Goal: Use online tool/utility: Utilize a website feature to perform a specific function

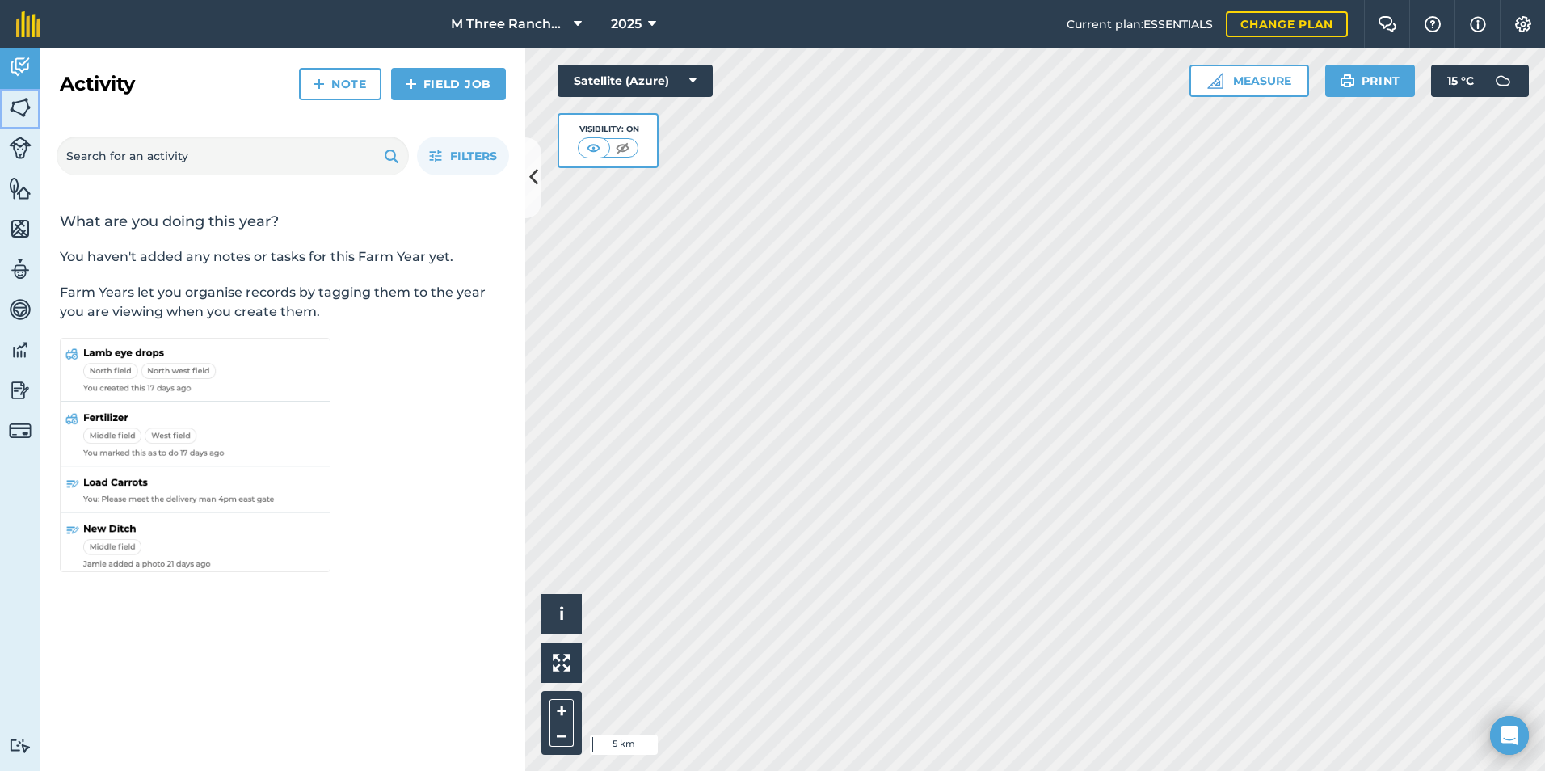
click at [19, 110] on img at bounding box center [20, 107] width 23 height 24
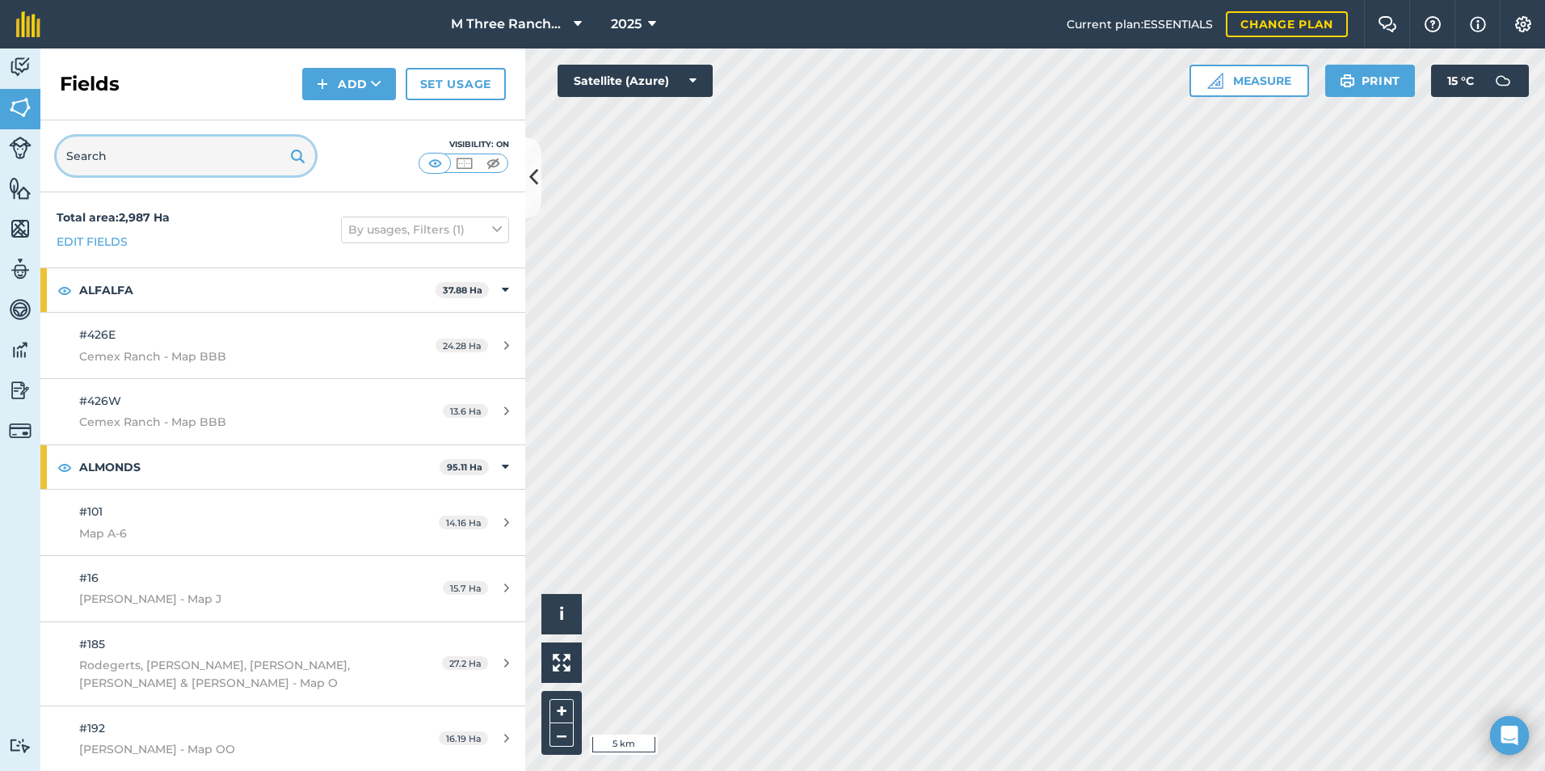
click at [152, 160] on input "text" at bounding box center [186, 156] width 259 height 39
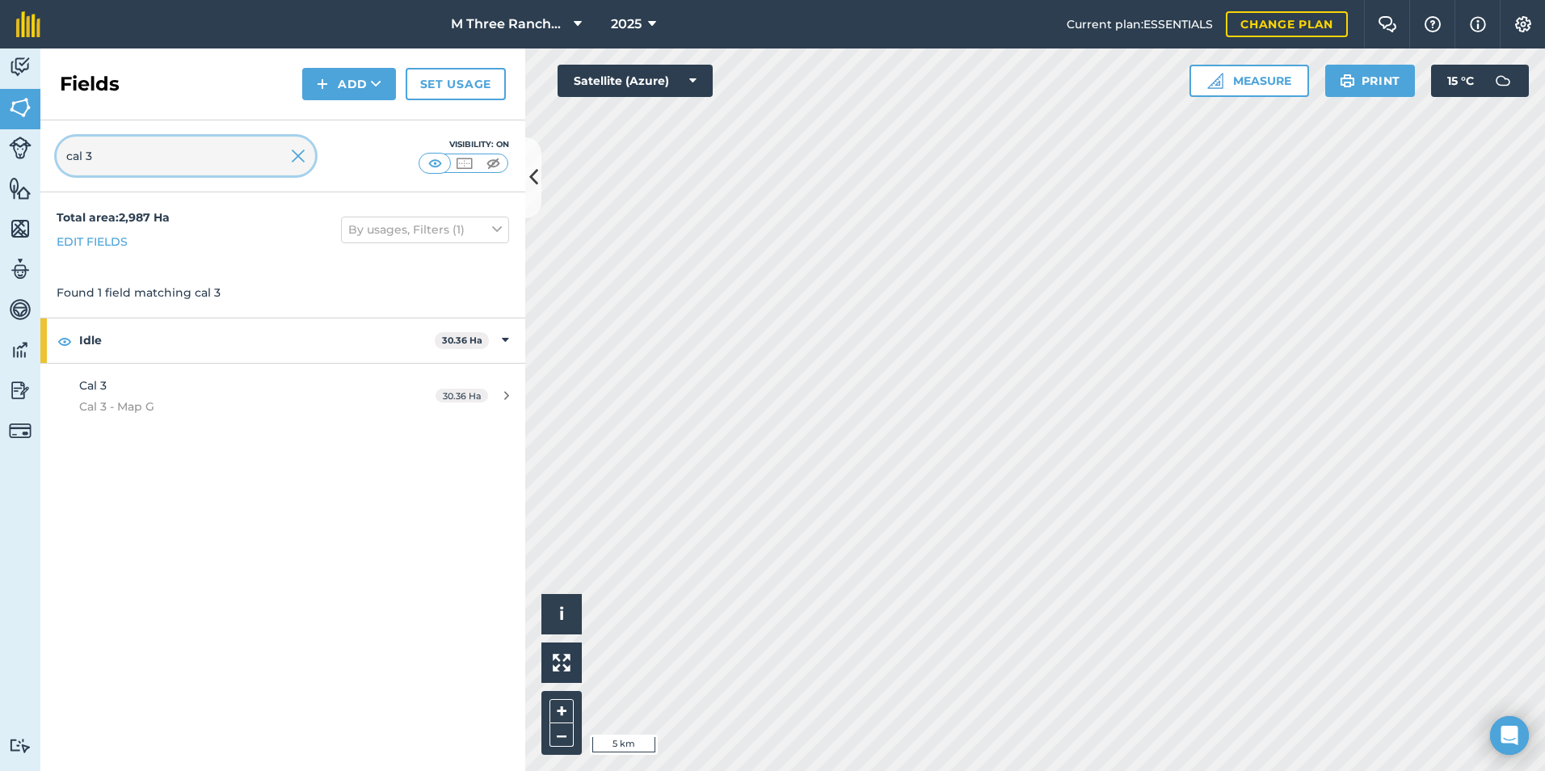
type input "cal 3"
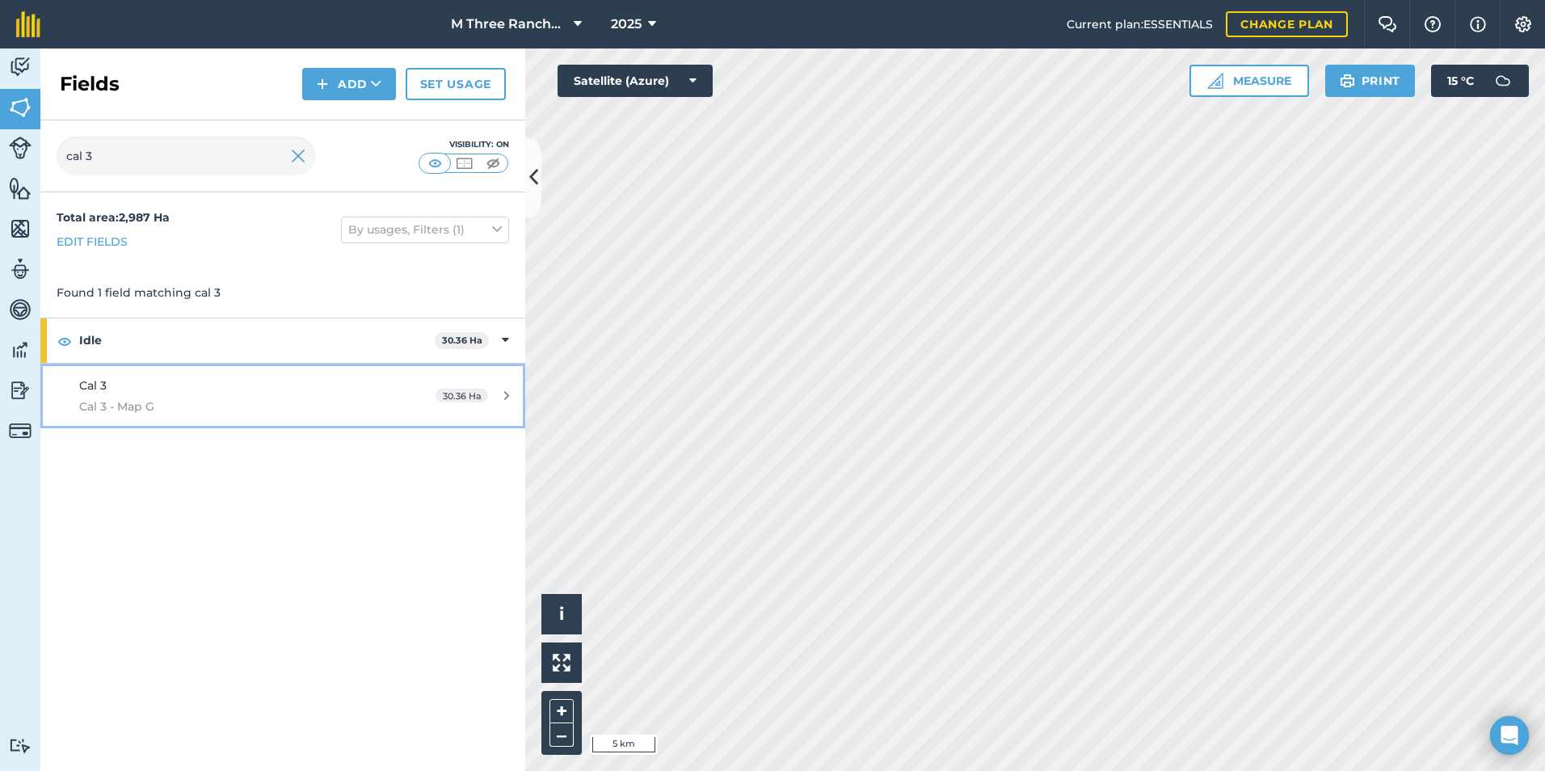
click at [81, 392] on span "Cal 3" at bounding box center [92, 385] width 27 height 15
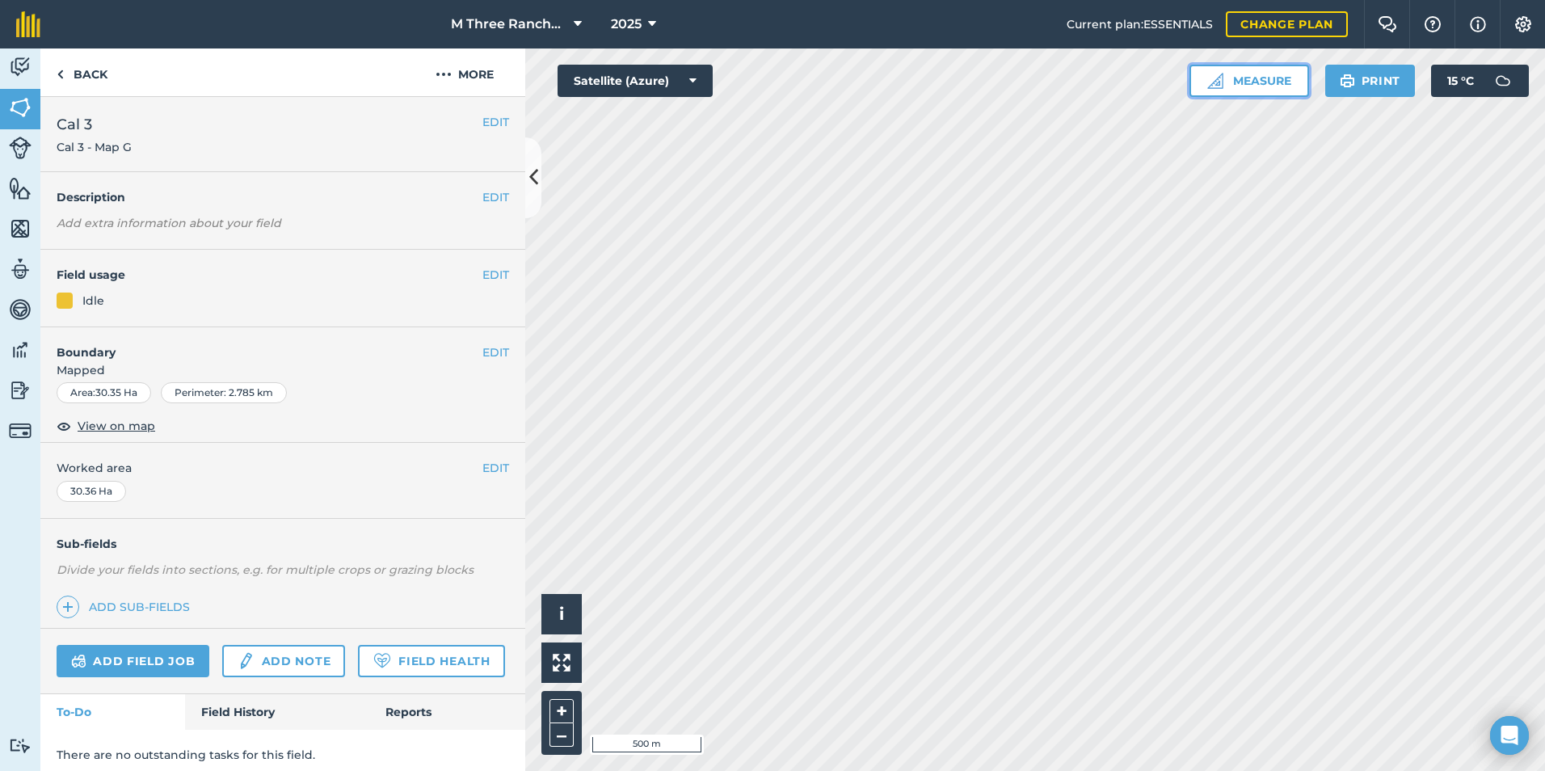
click at [1245, 86] on button "Measure" at bounding box center [1250, 81] width 120 height 32
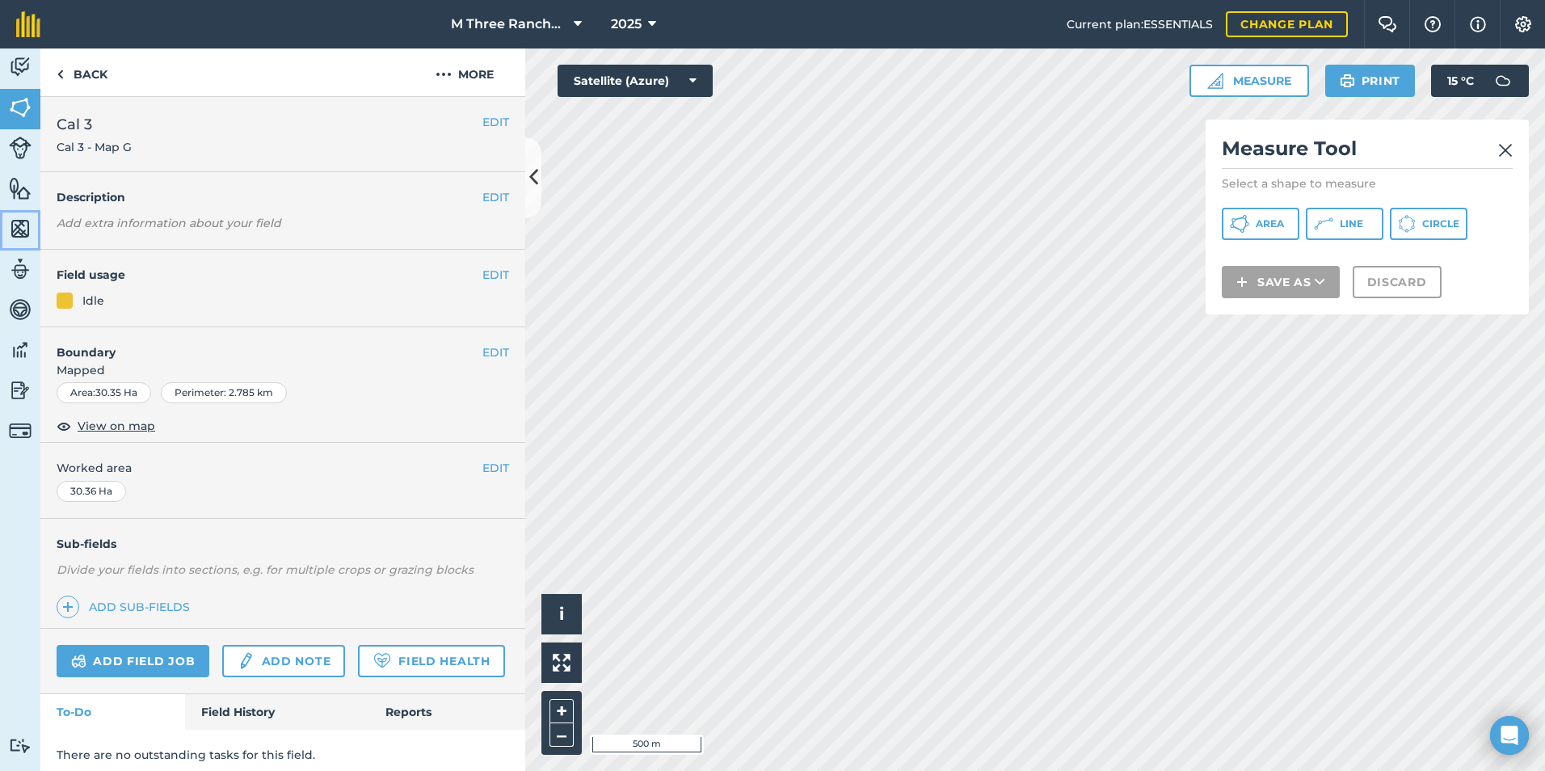
click at [15, 226] on img at bounding box center [20, 229] width 23 height 24
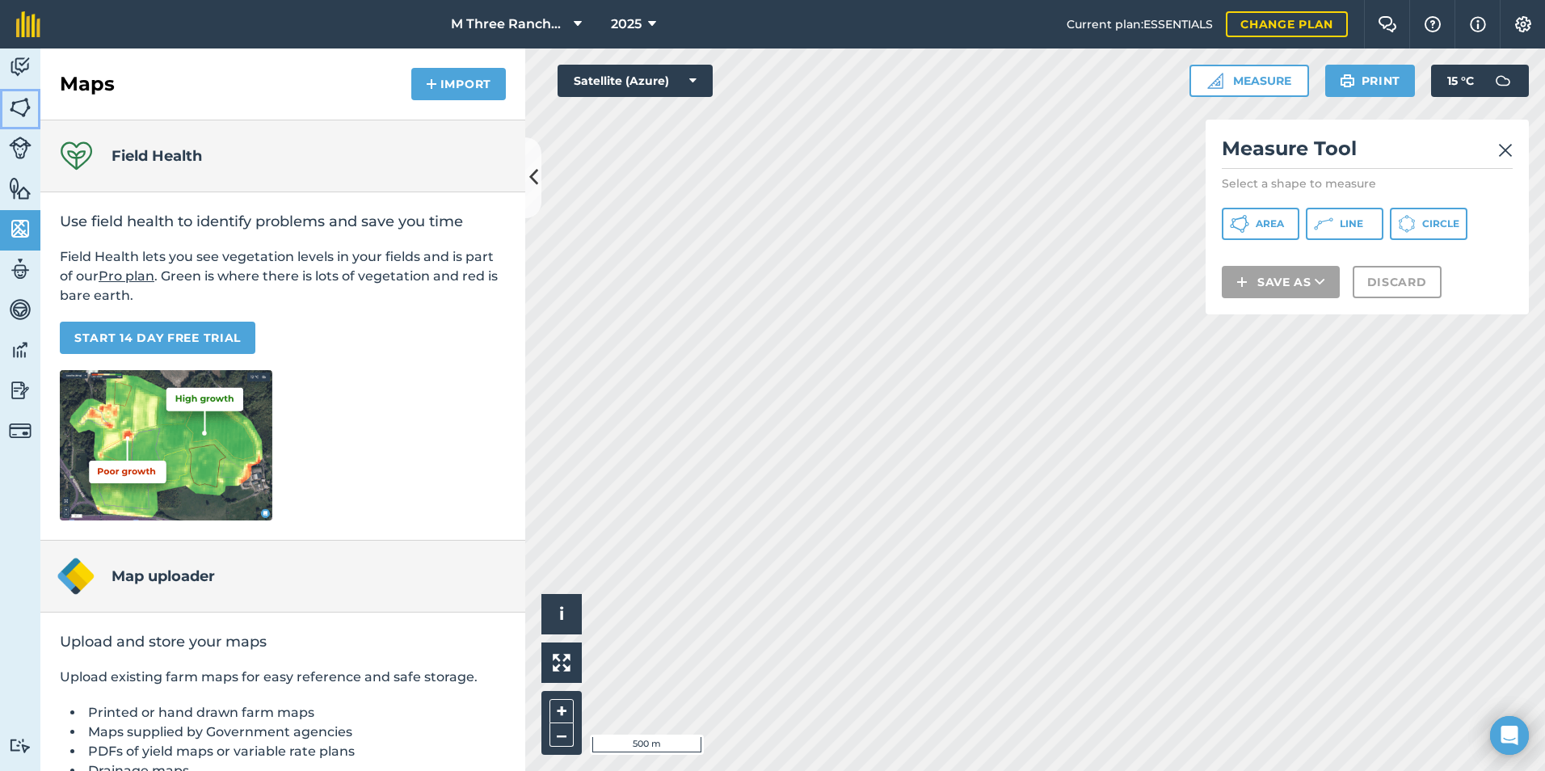
click at [26, 112] on img at bounding box center [20, 107] width 23 height 24
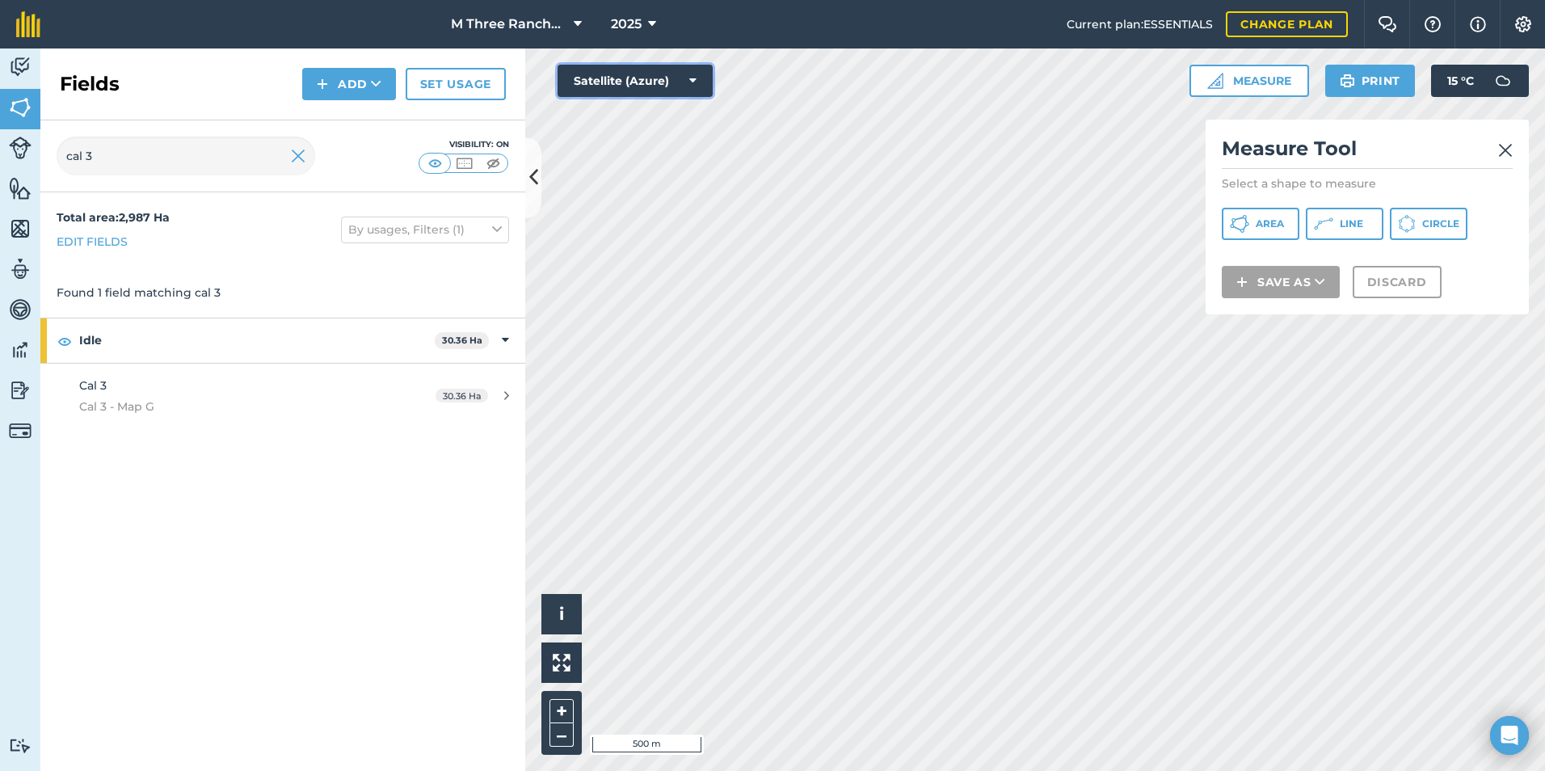
click at [649, 79] on button "Satellite (Azure)" at bounding box center [635, 81] width 155 height 32
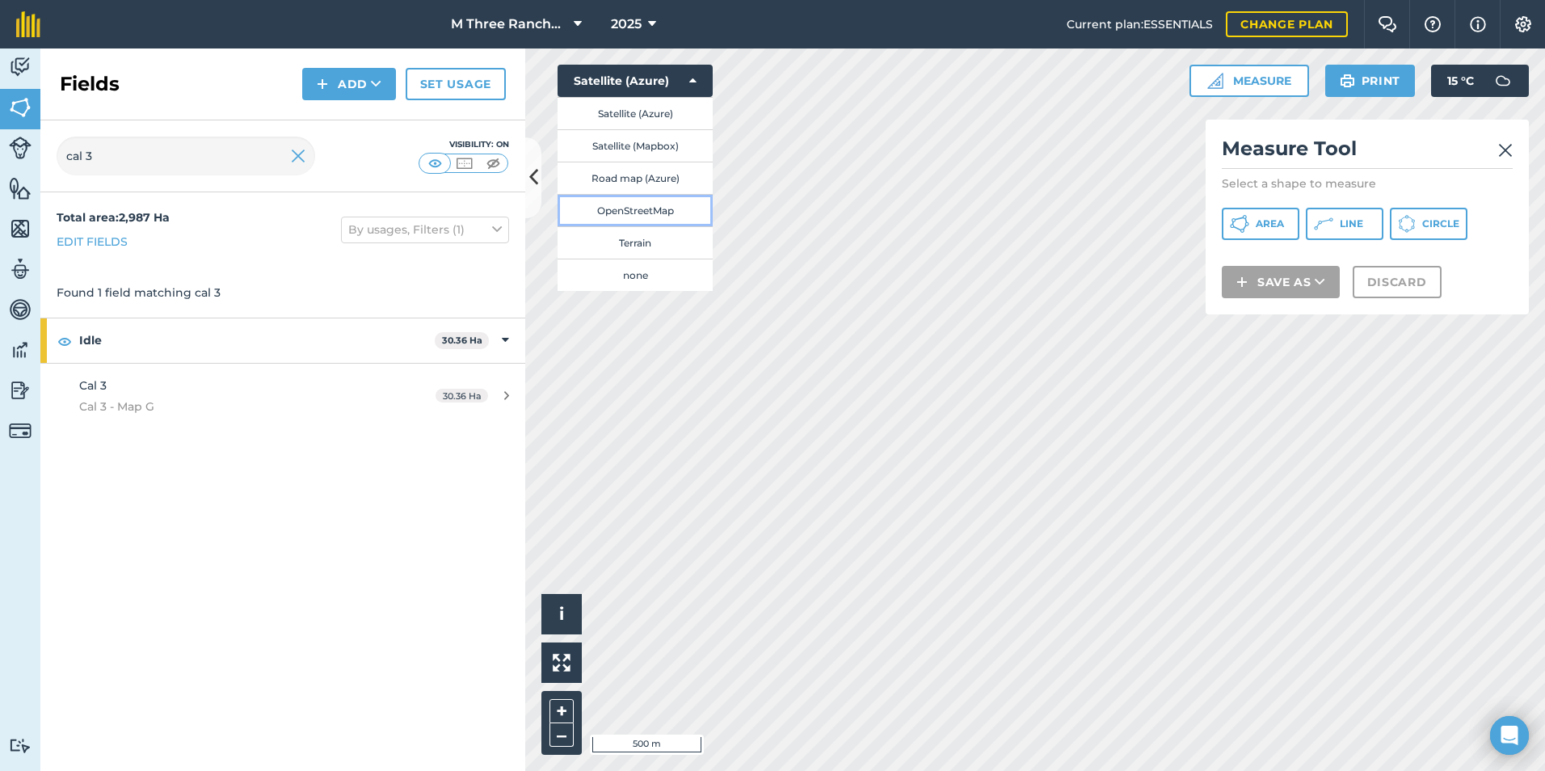
click at [645, 205] on button "OpenStreetMap" at bounding box center [635, 210] width 155 height 32
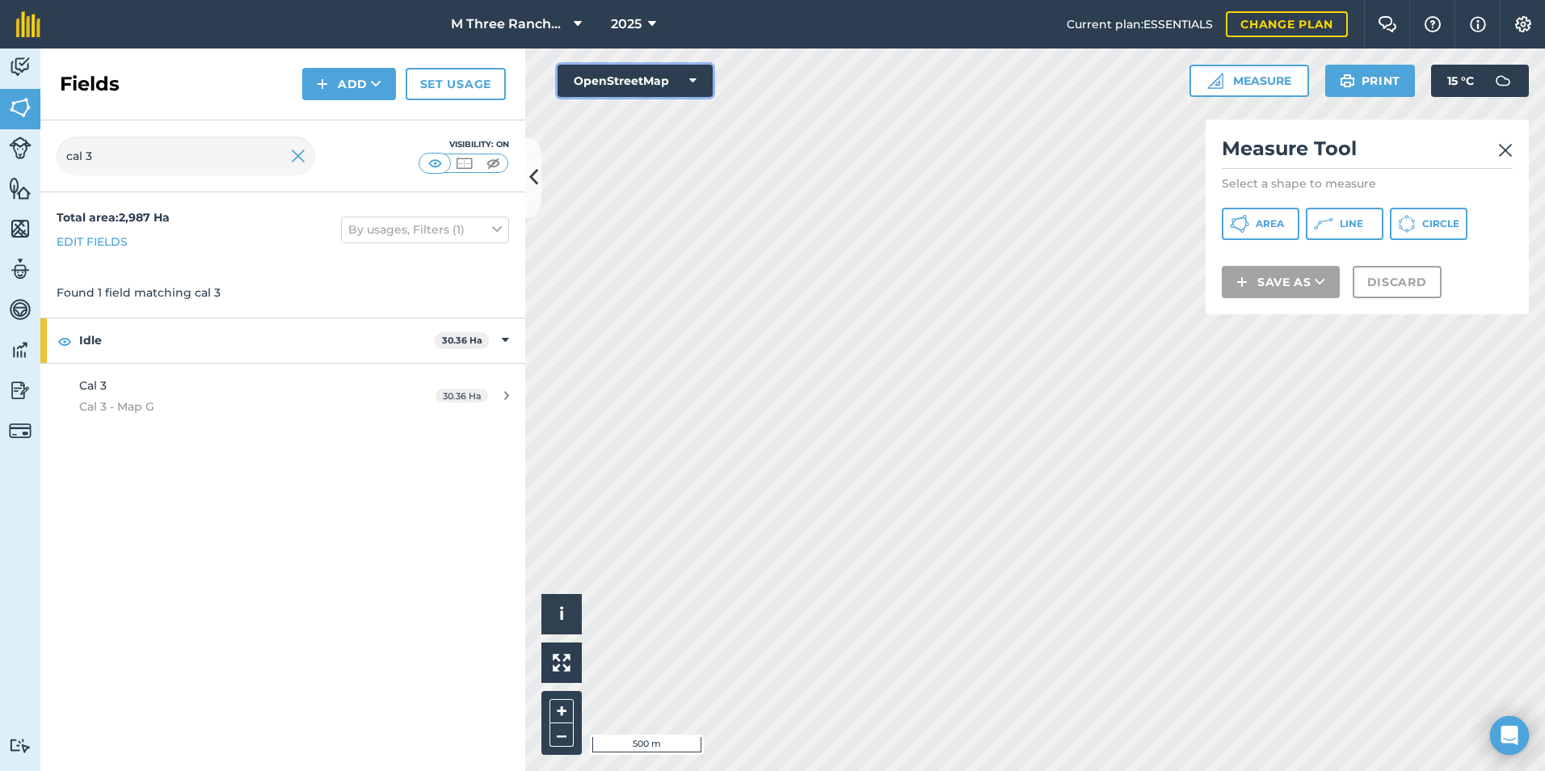
click at [672, 87] on button "OpenStreetMap" at bounding box center [635, 81] width 155 height 32
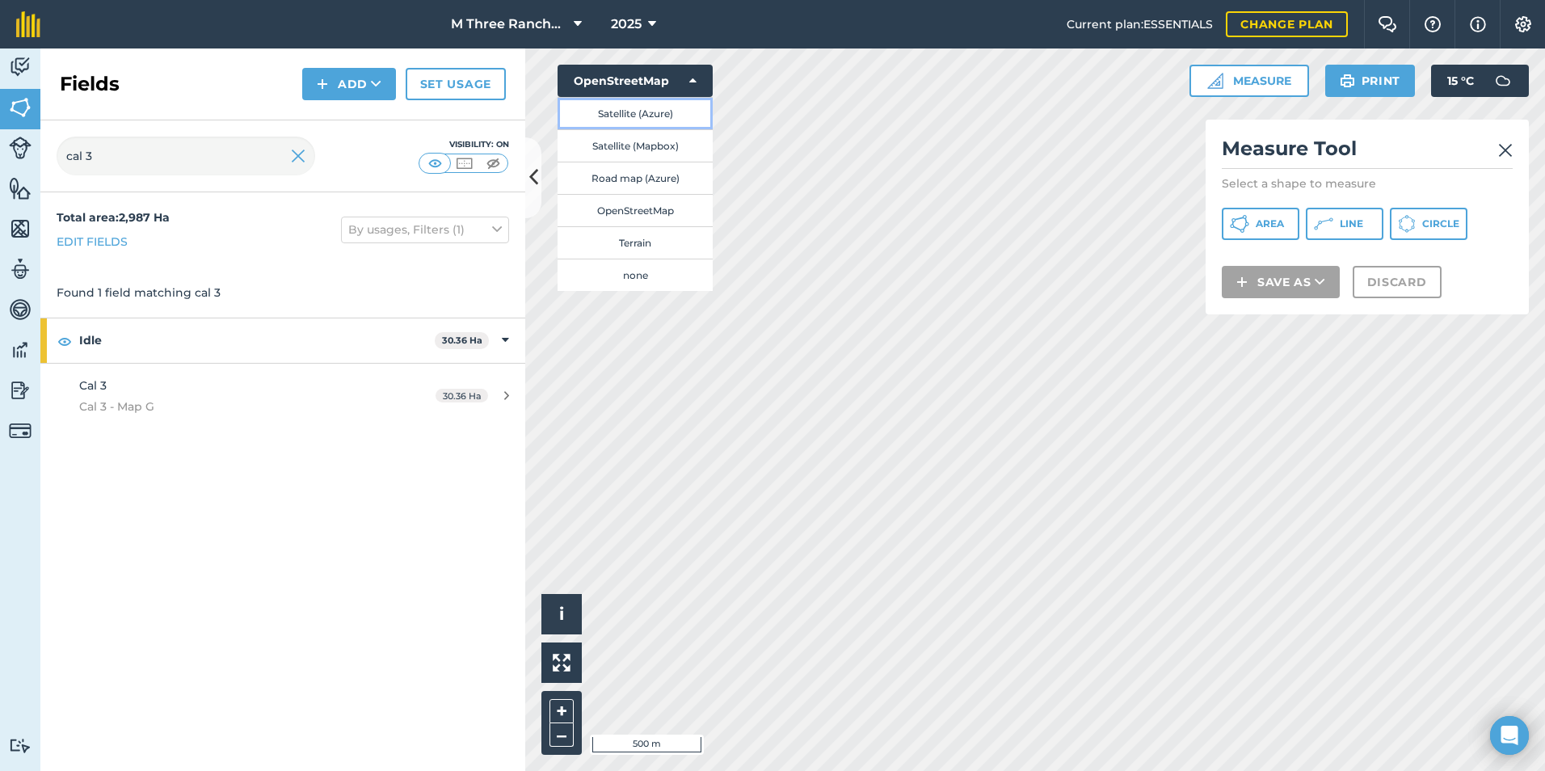
click at [645, 108] on button "Satellite (Azure)" at bounding box center [635, 113] width 155 height 32
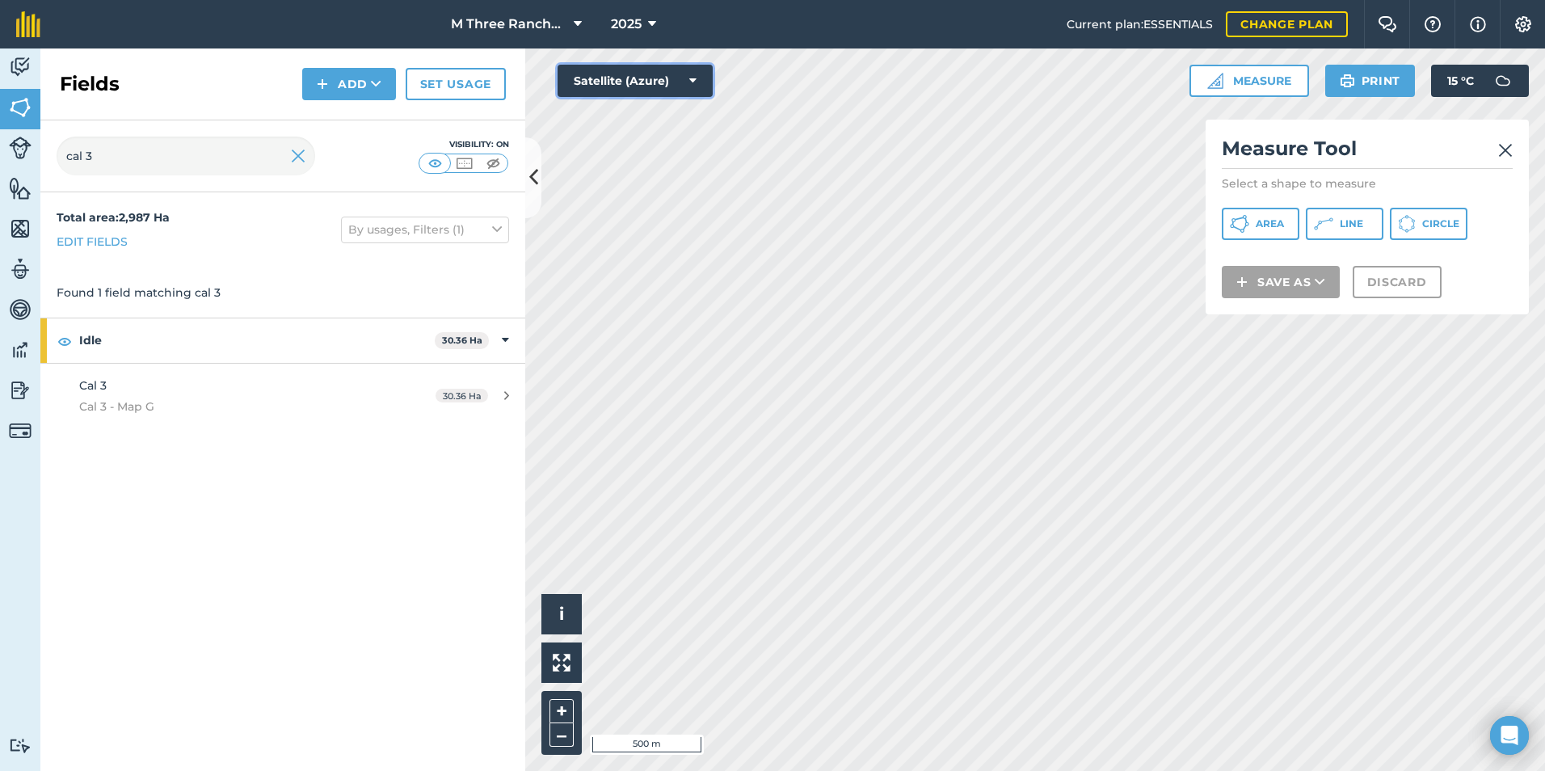
click at [679, 80] on button "Satellite (Azure)" at bounding box center [635, 81] width 155 height 32
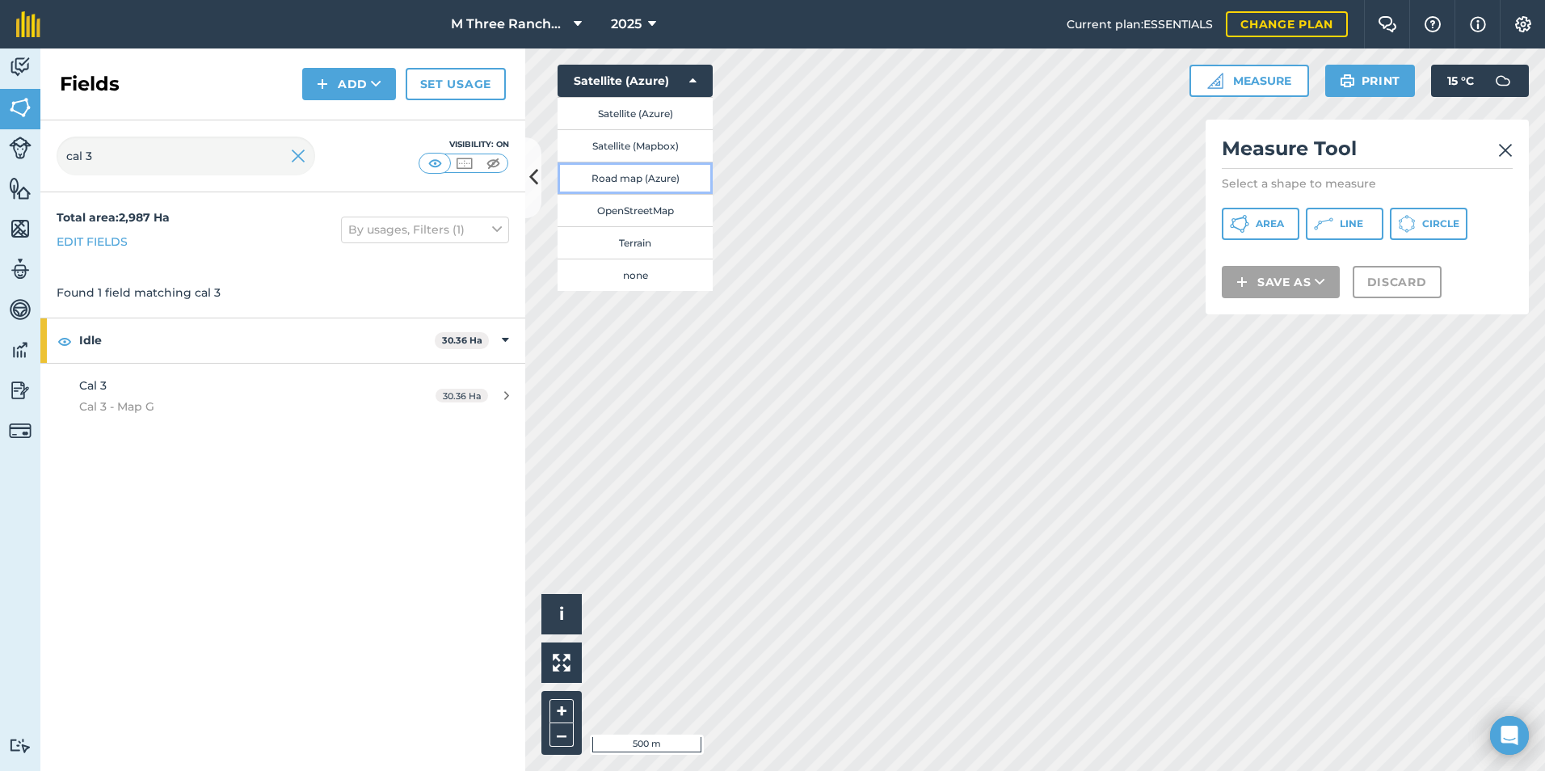
click at [626, 181] on button "Road map (Azure)" at bounding box center [635, 178] width 155 height 32
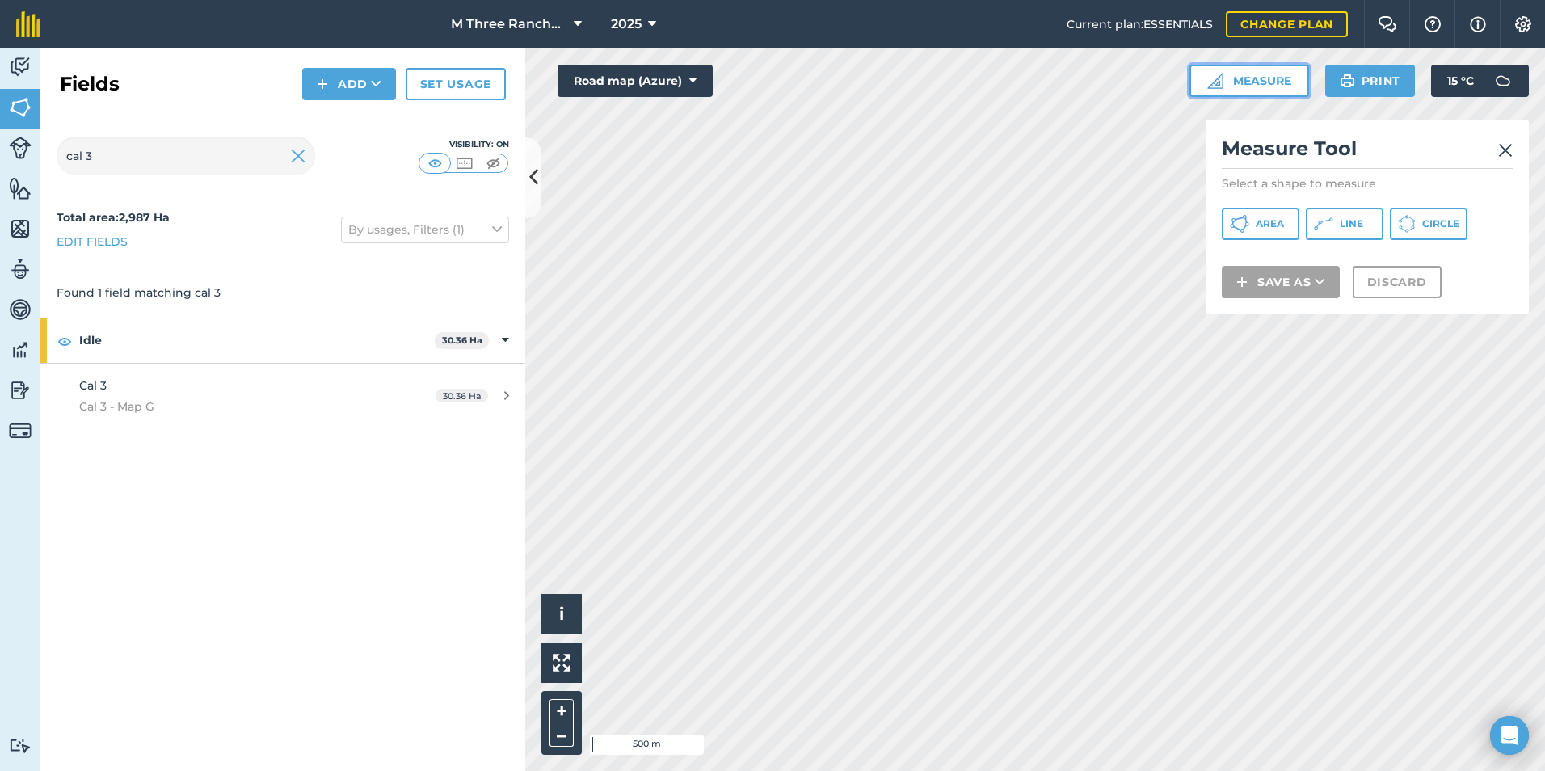
click at [1207, 74] on img at bounding box center [1215, 81] width 16 height 16
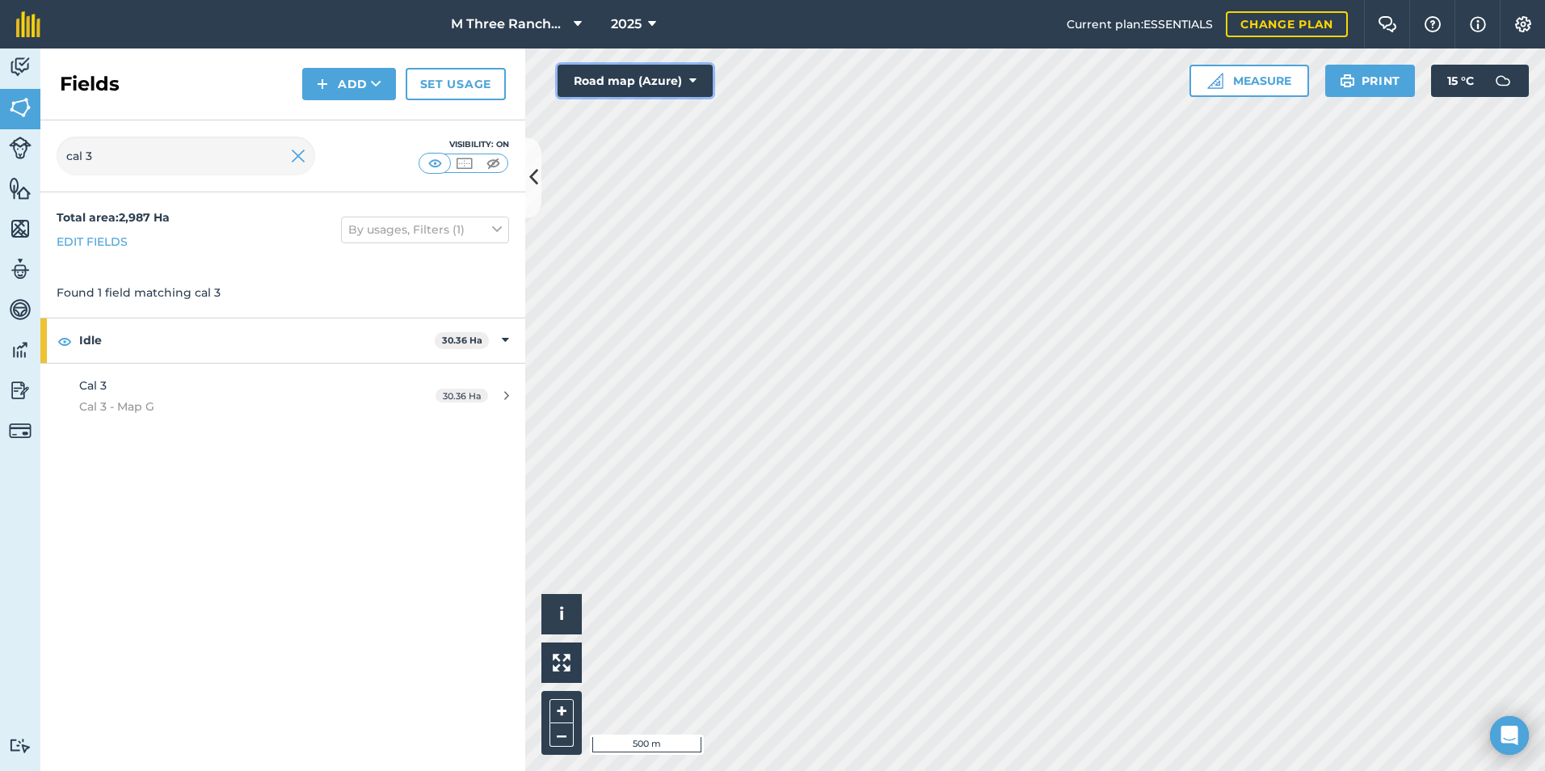
click at [674, 85] on button "Road map (Azure)" at bounding box center [635, 81] width 155 height 32
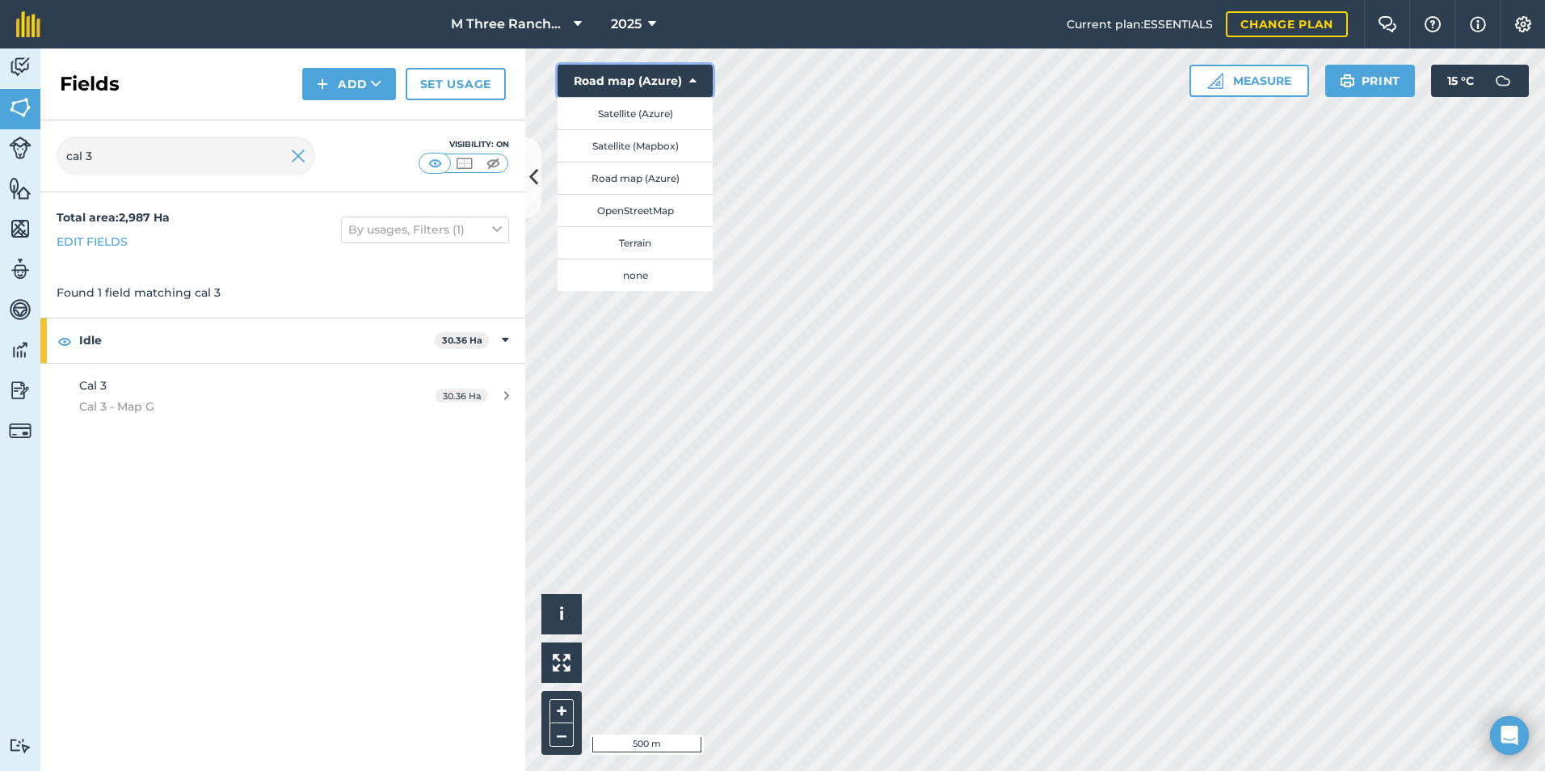
click at [612, 86] on button "Road map (Azure)" at bounding box center [635, 81] width 155 height 32
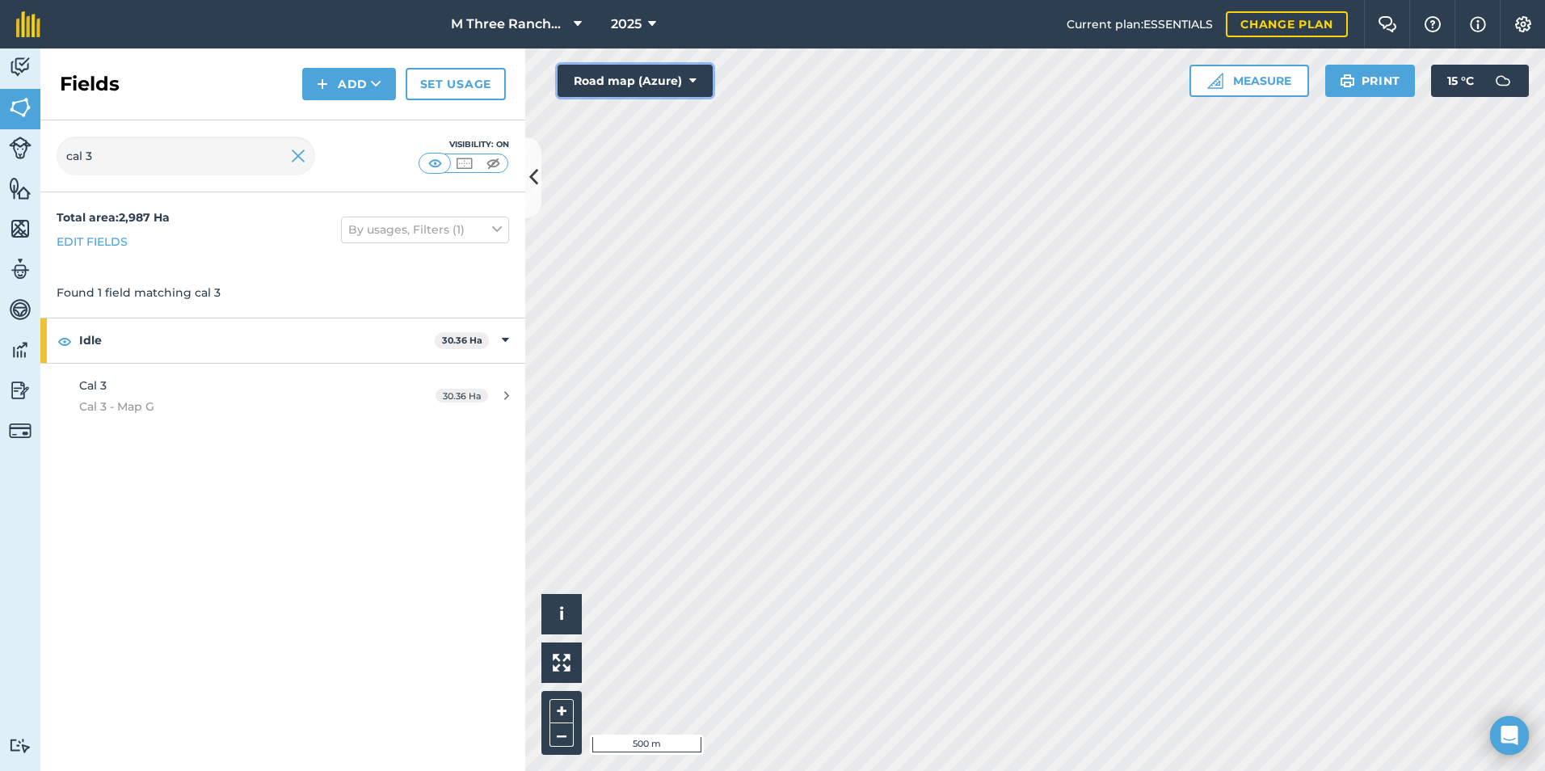
click at [687, 80] on button "Road map (Azure)" at bounding box center [635, 81] width 155 height 32
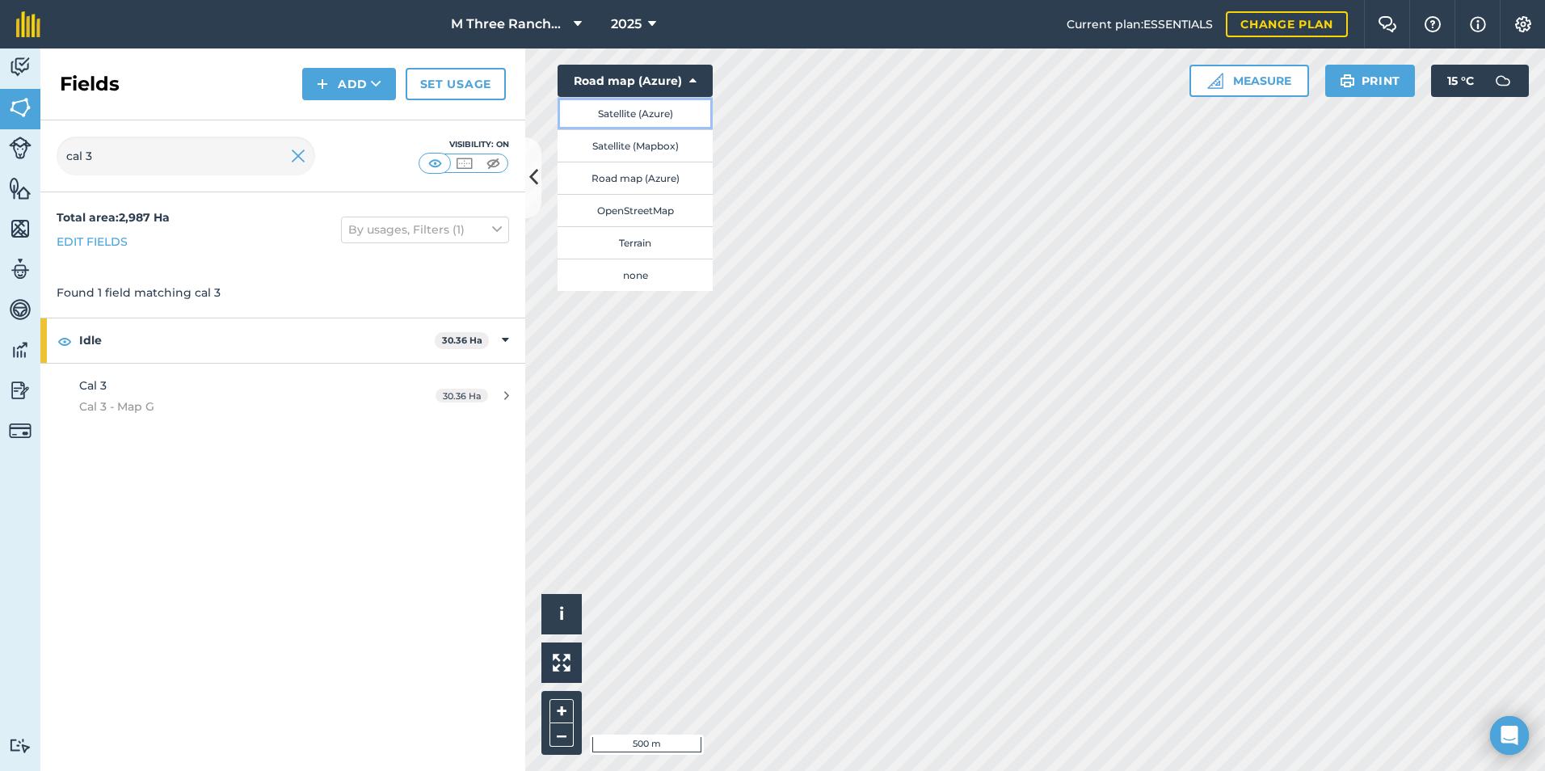
click at [631, 107] on button "Satellite (Azure)" at bounding box center [635, 113] width 155 height 32
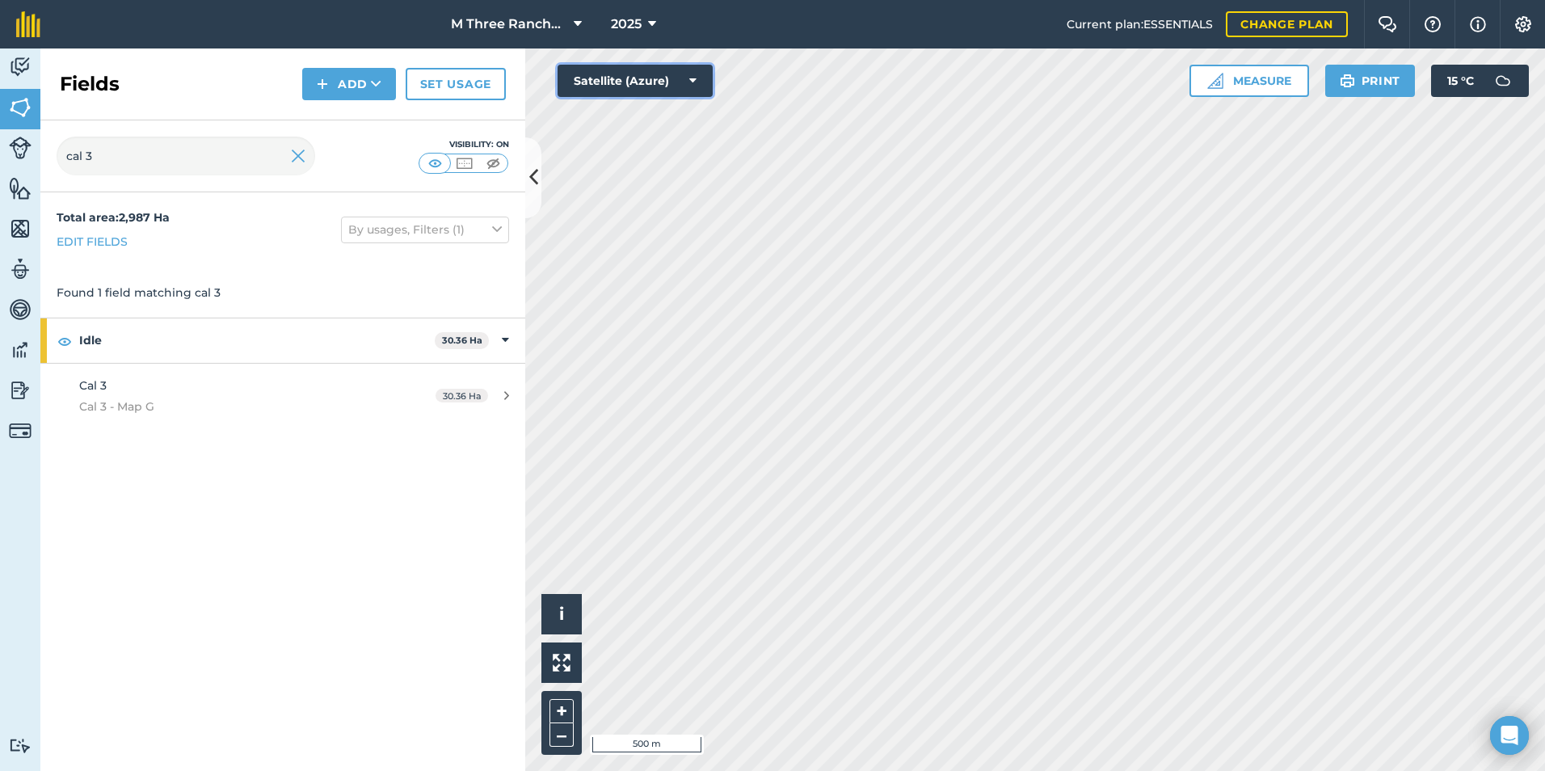
click at [655, 77] on button "Satellite (Azure)" at bounding box center [635, 81] width 155 height 32
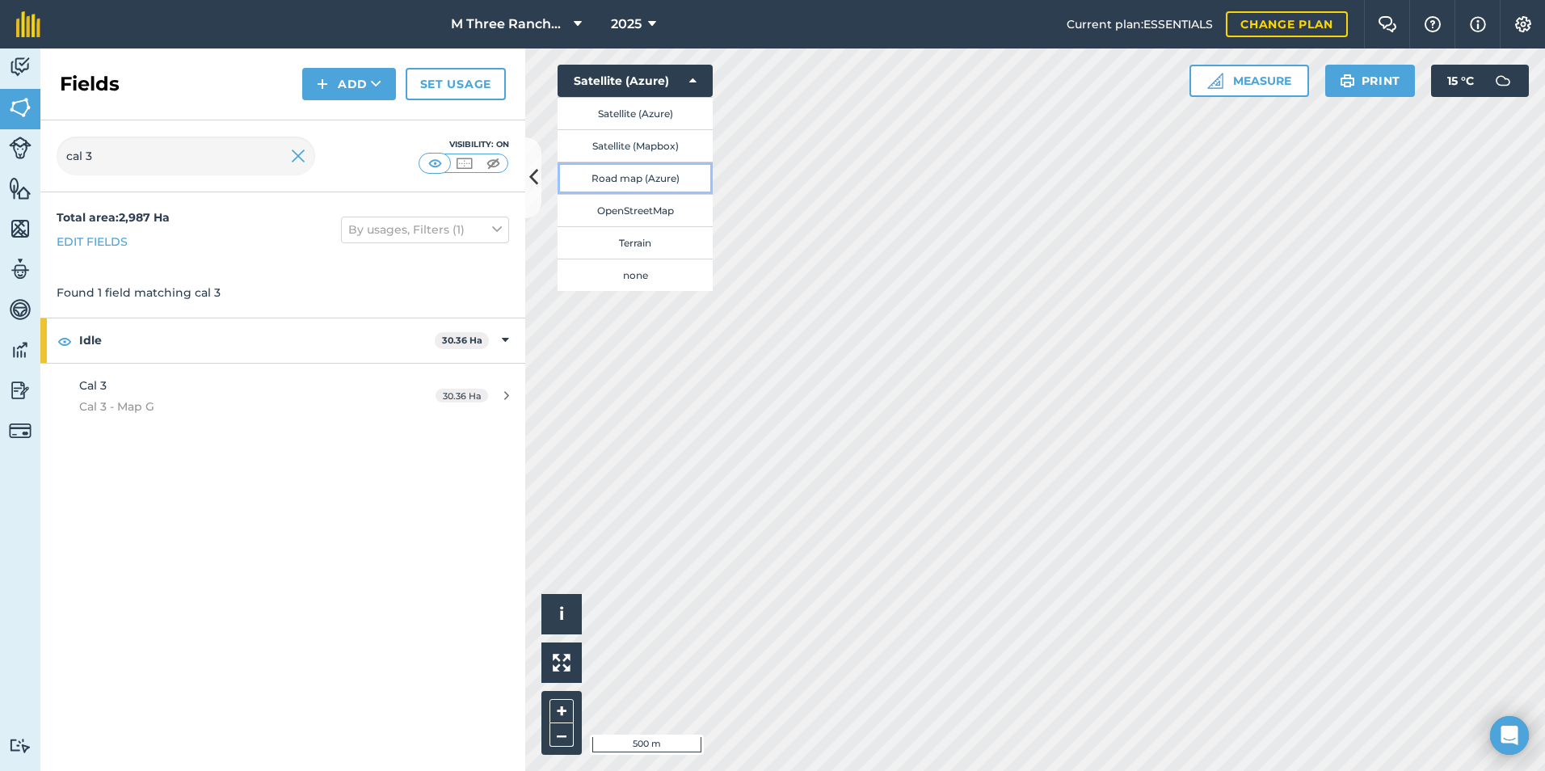
click at [645, 181] on button "Road map (Azure)" at bounding box center [635, 178] width 155 height 32
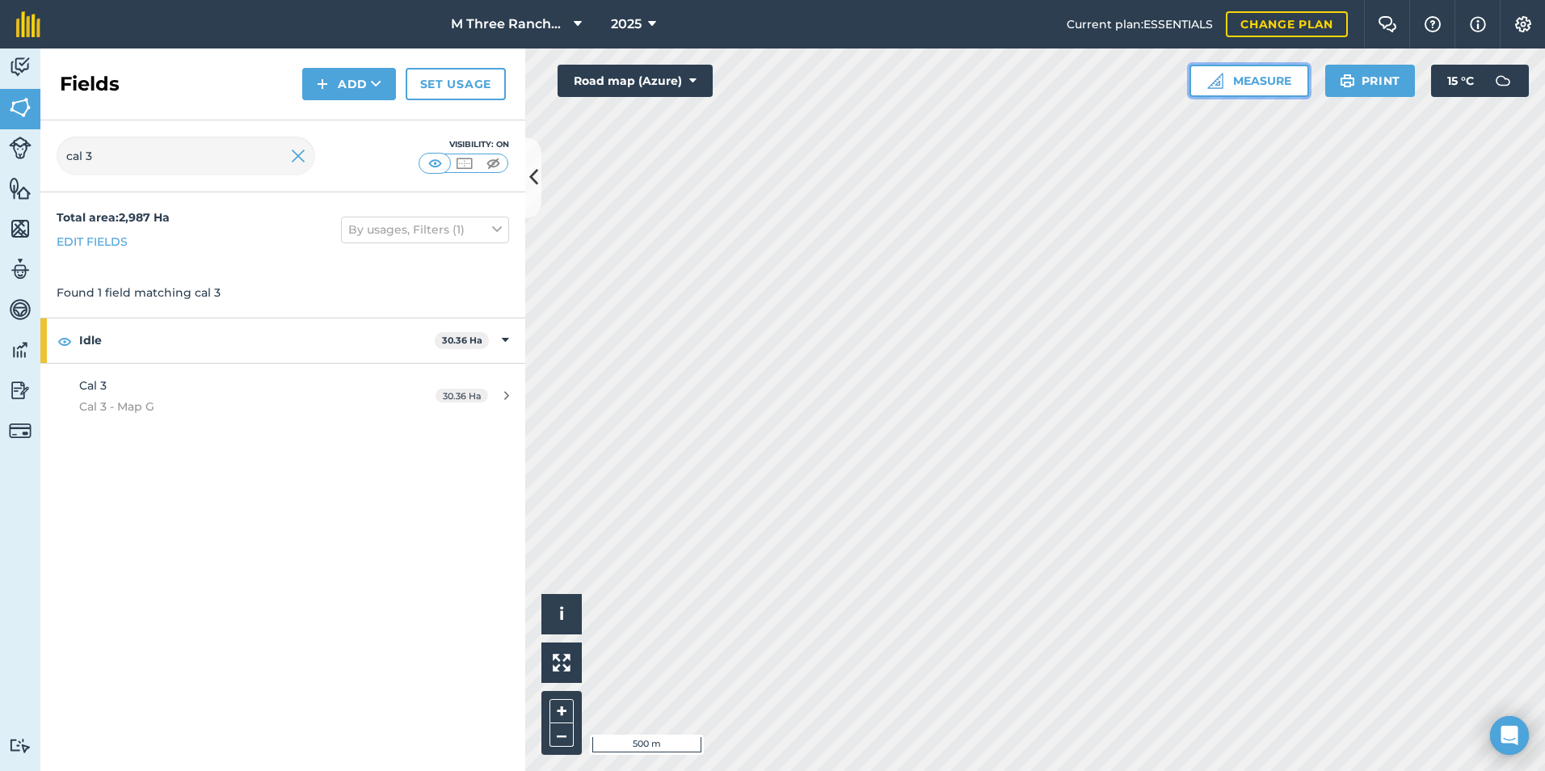
click at [1245, 75] on button "Measure" at bounding box center [1250, 81] width 120 height 32
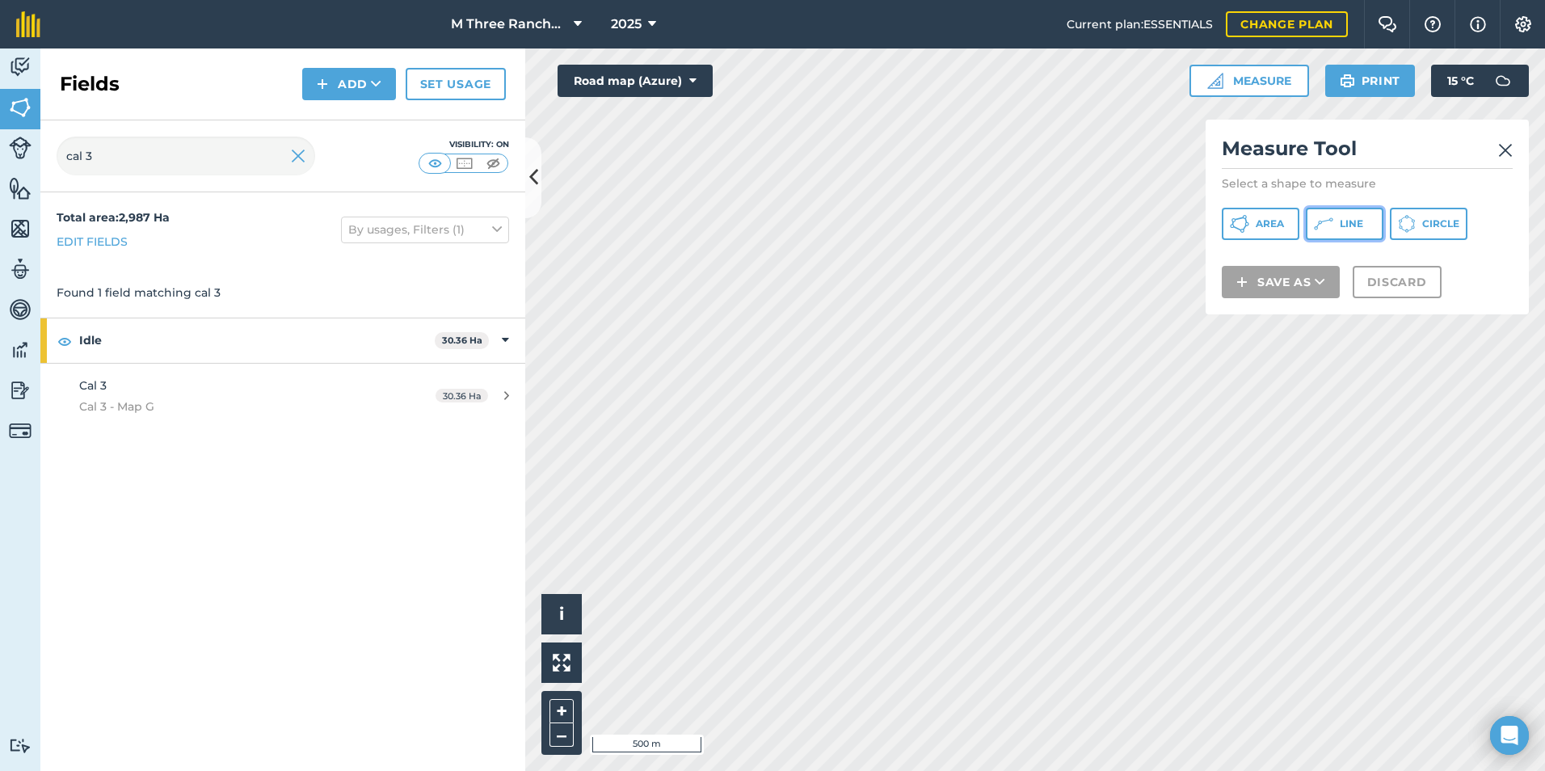
click at [1329, 227] on icon at bounding box center [1323, 223] width 19 height 19
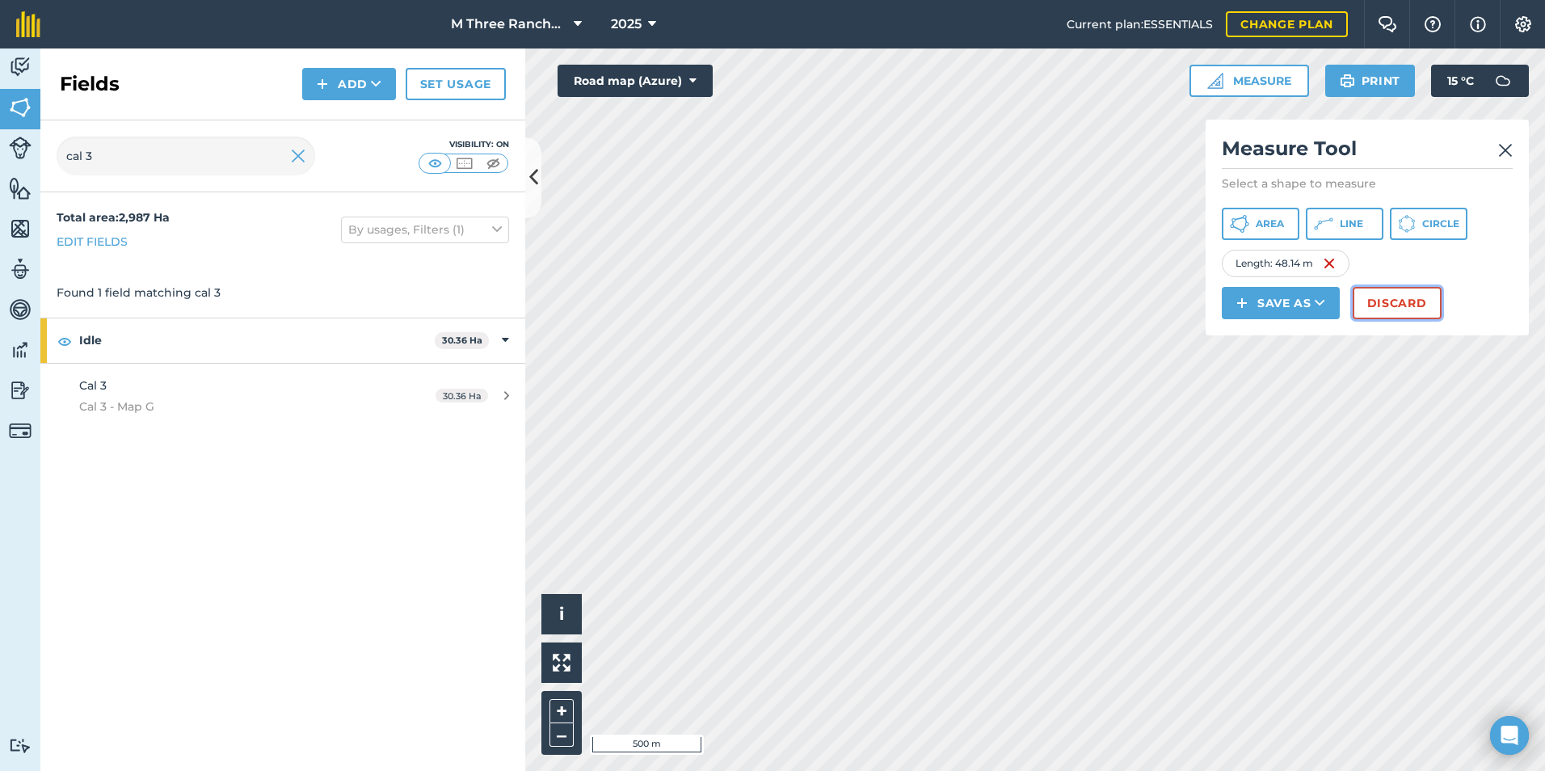
click at [1393, 297] on button "Discard" at bounding box center [1397, 303] width 89 height 32
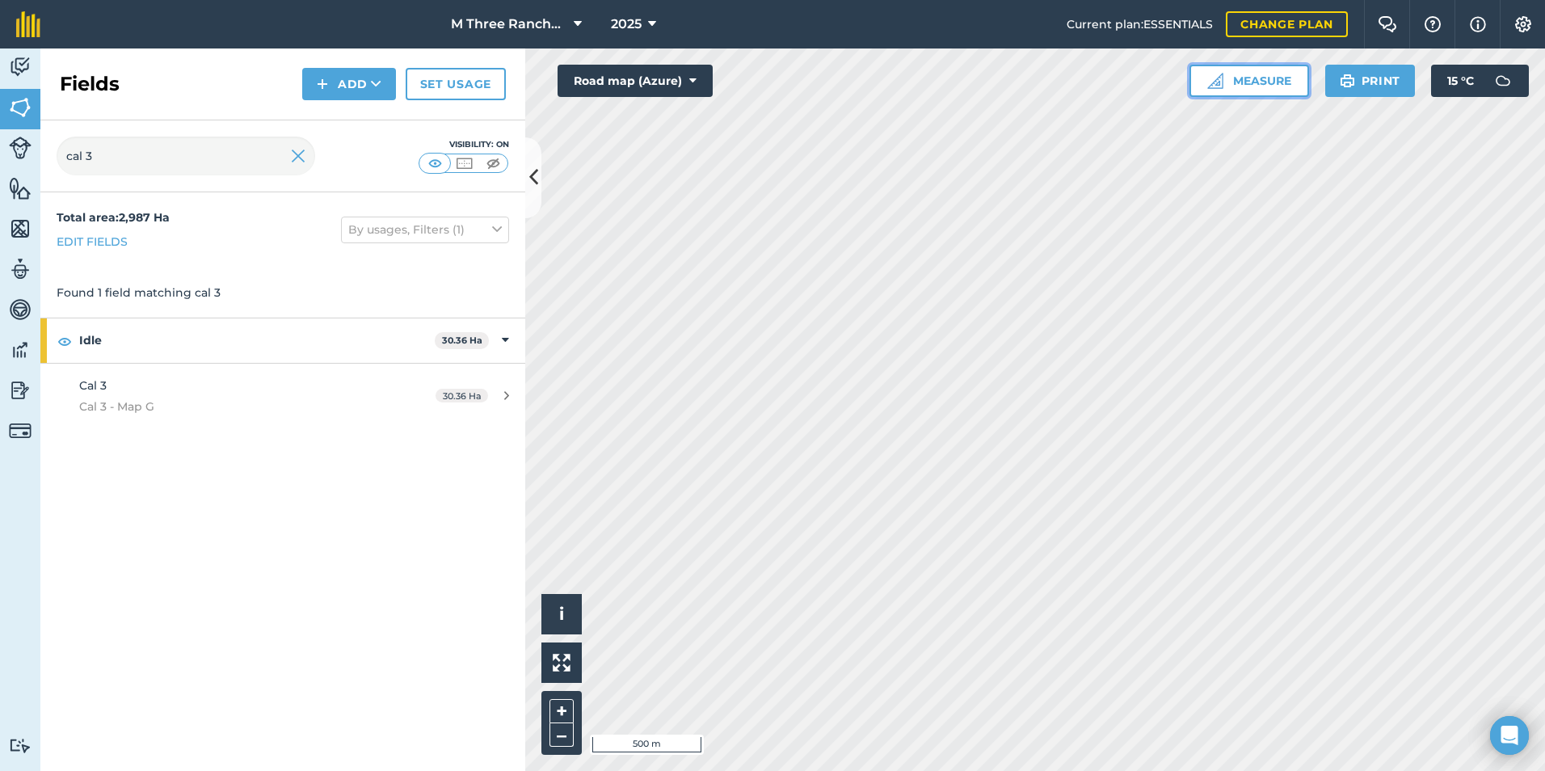
click at [1247, 85] on button "Measure" at bounding box center [1250, 81] width 120 height 32
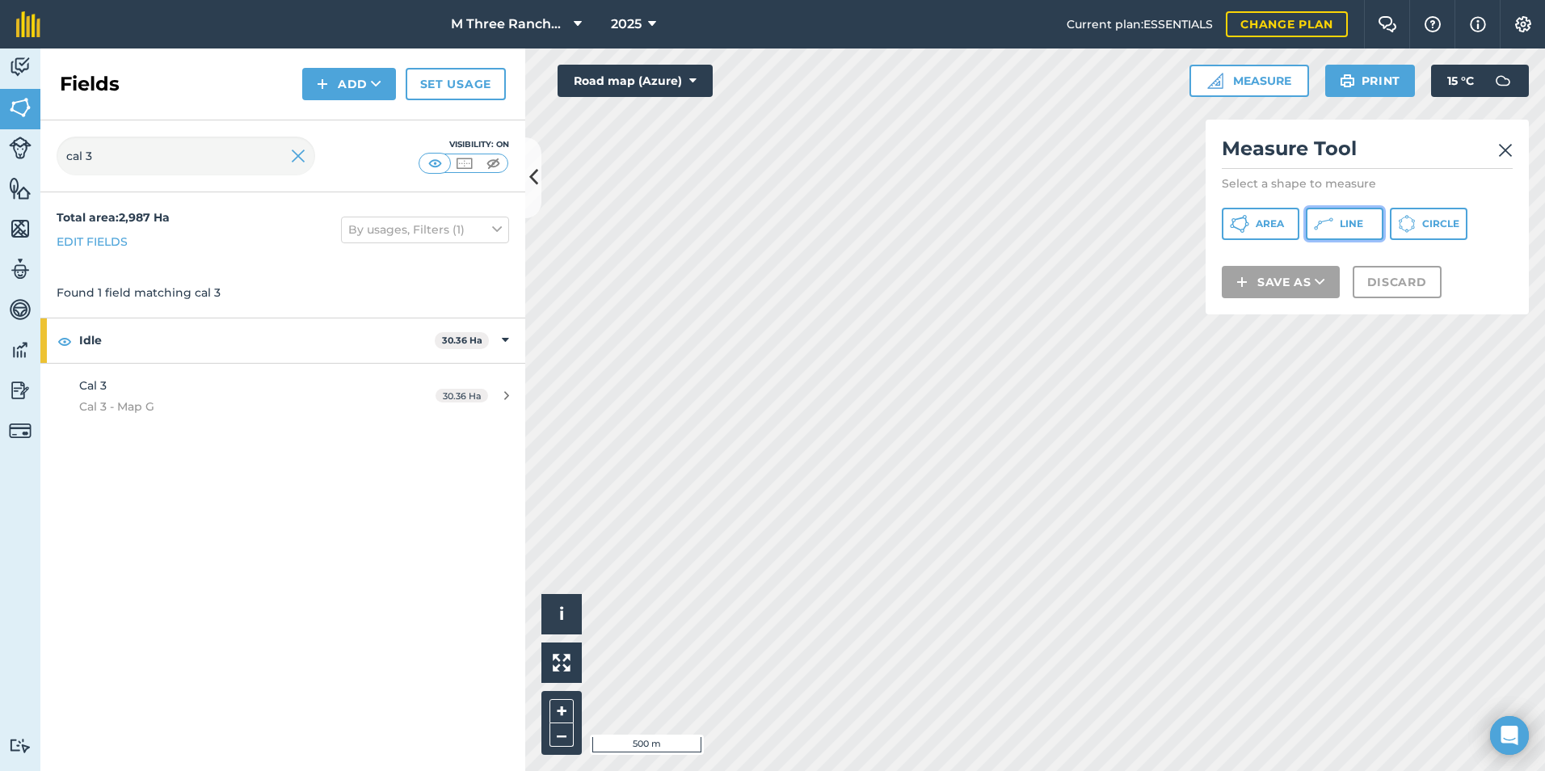
click at [1338, 225] on button "Line" at bounding box center [1345, 224] width 78 height 32
click at [1262, 230] on span "Area" at bounding box center [1270, 223] width 28 height 13
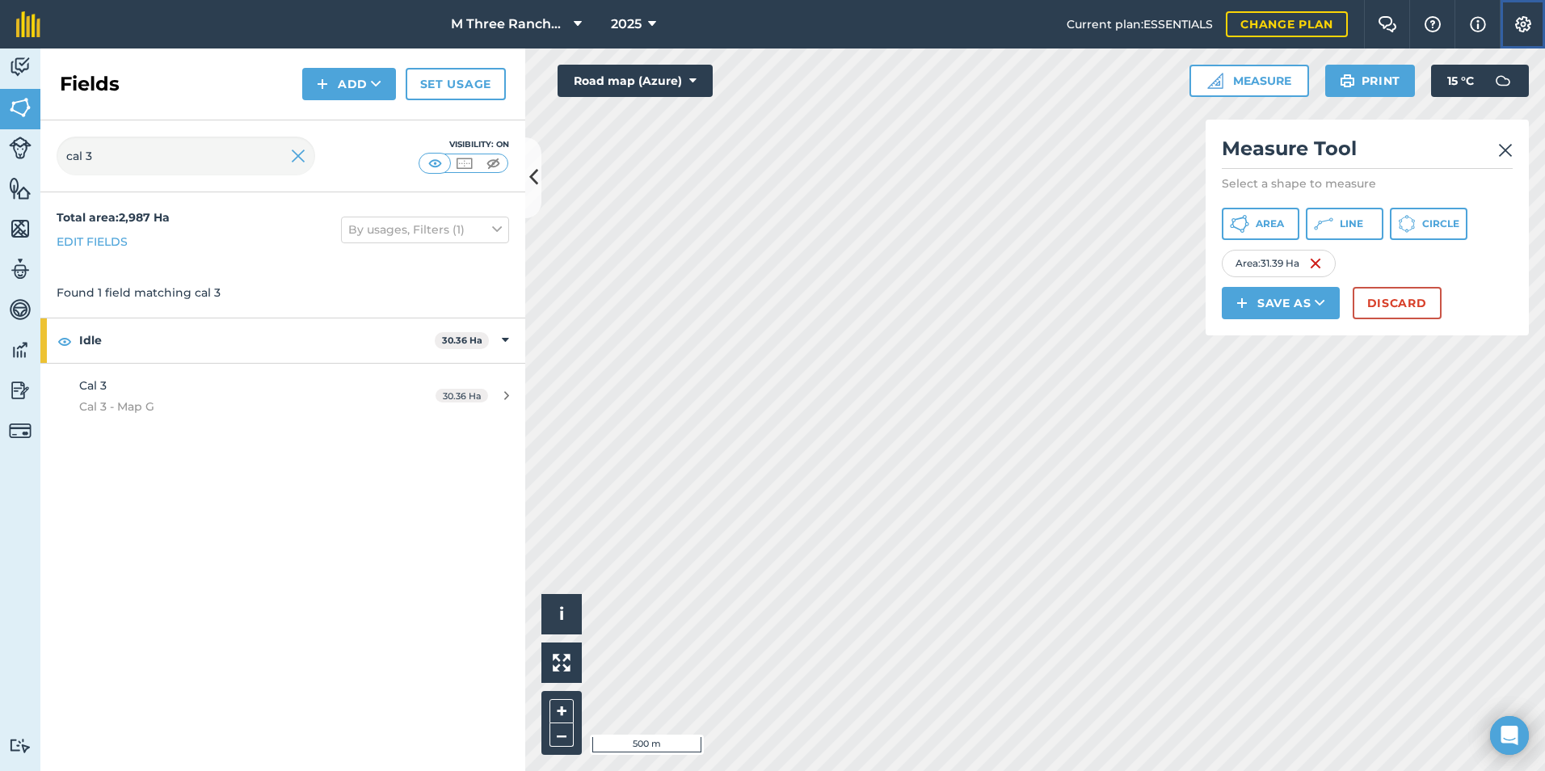
click at [1531, 24] on img at bounding box center [1523, 24] width 19 height 16
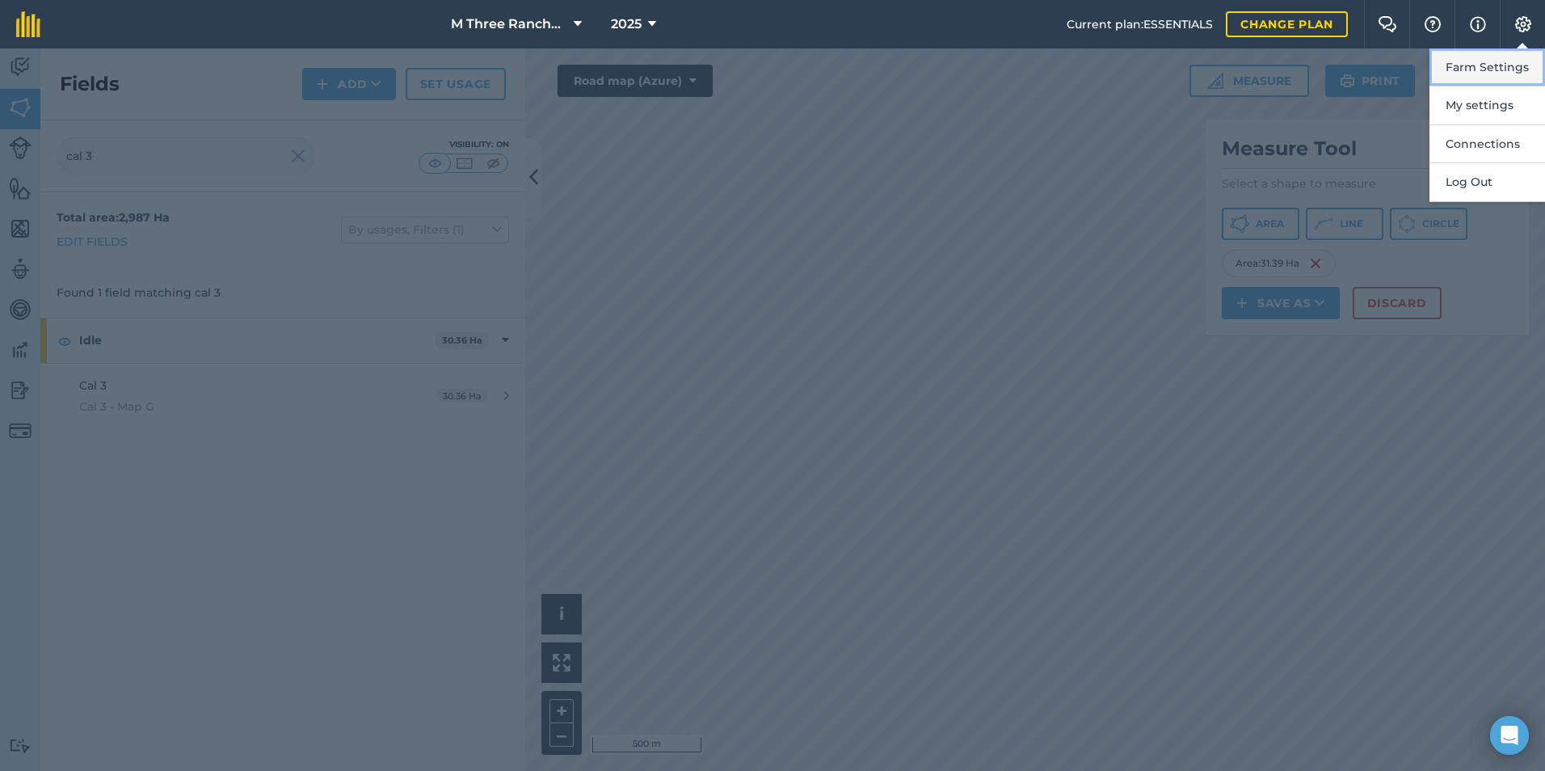
click at [1481, 61] on button "Farm Settings" at bounding box center [1488, 67] width 116 height 38
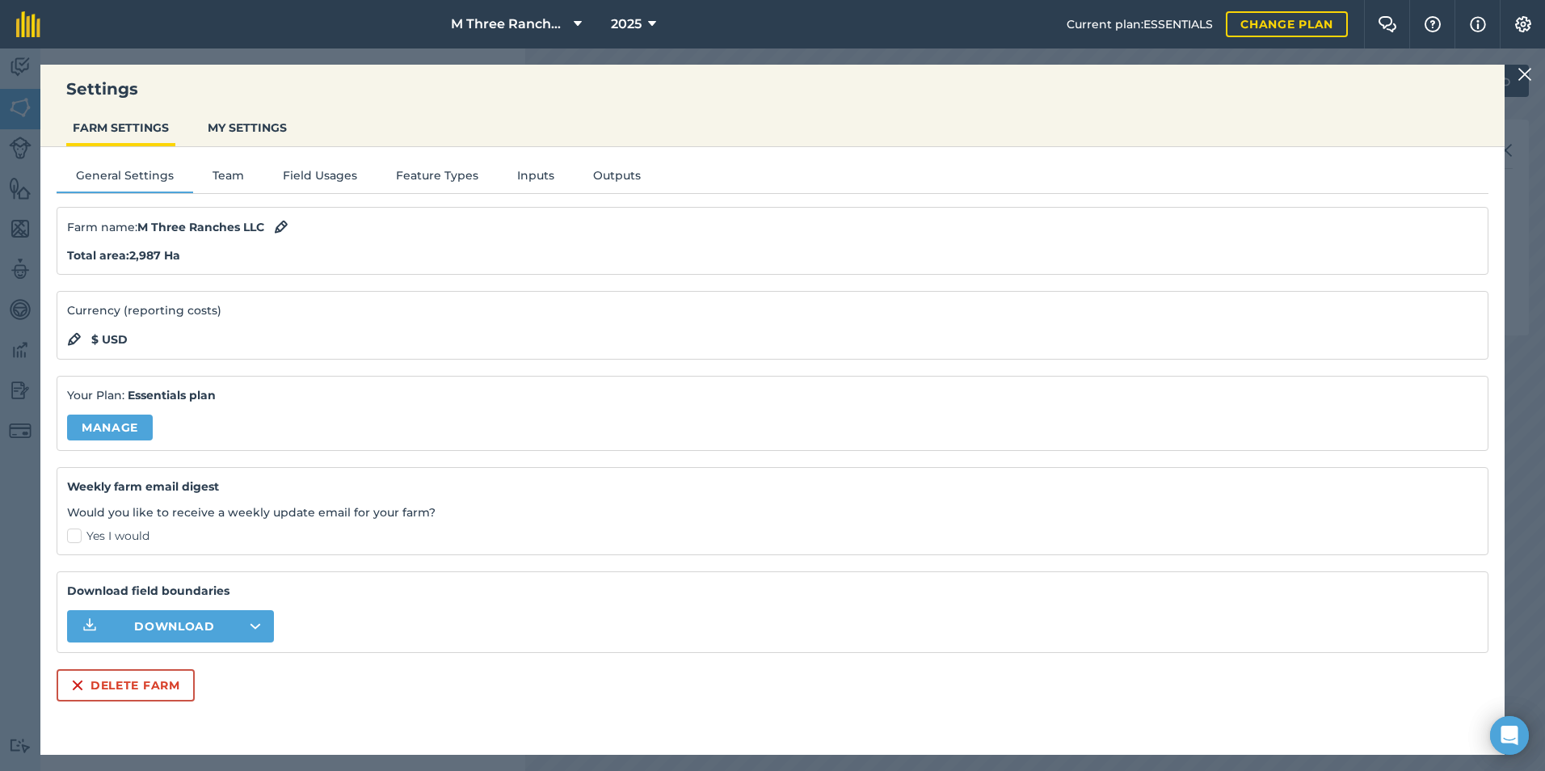
click at [1527, 71] on img at bounding box center [1525, 74] width 15 height 19
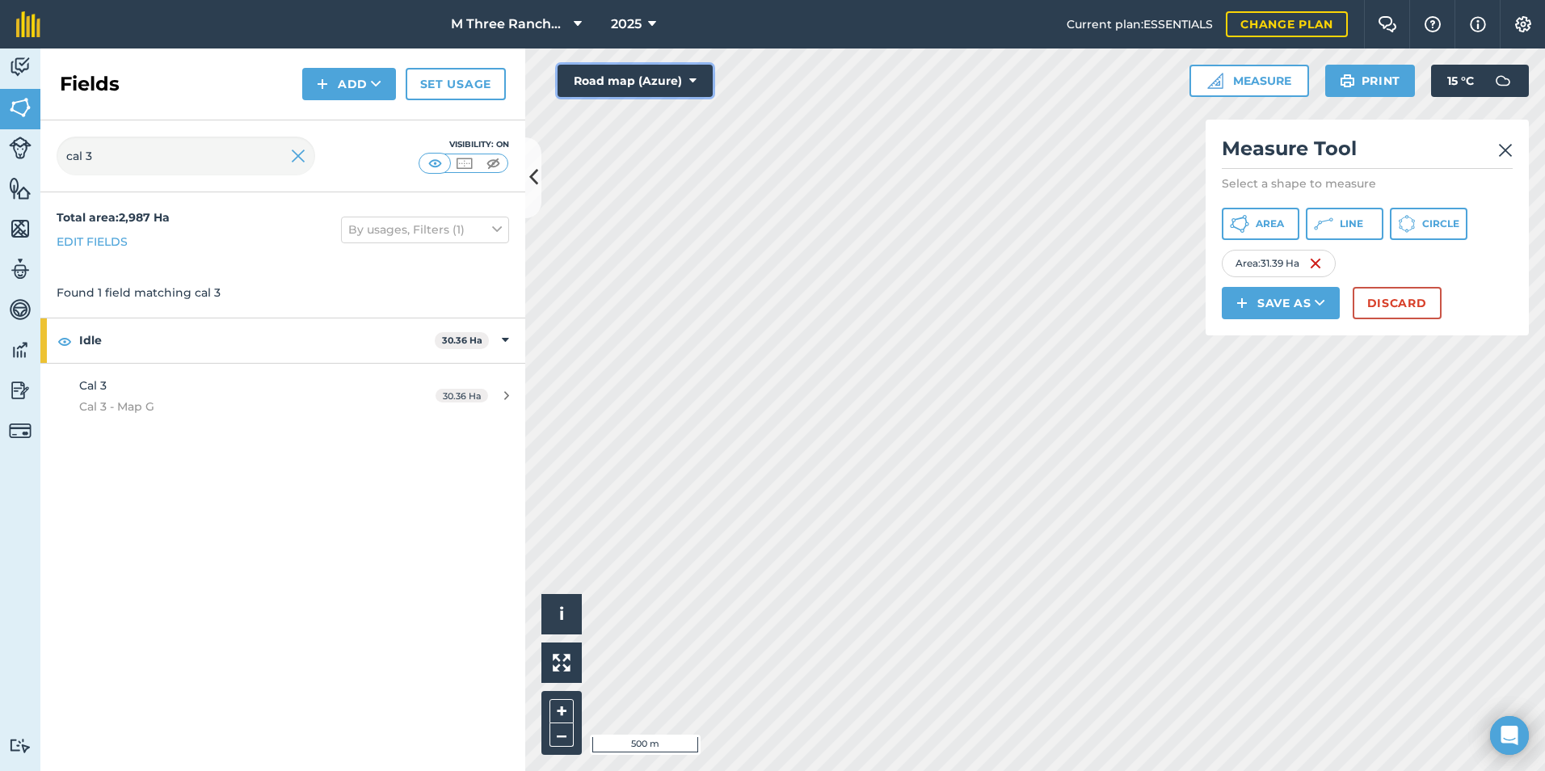
click at [686, 84] on button "Road map (Azure)" at bounding box center [635, 81] width 155 height 32
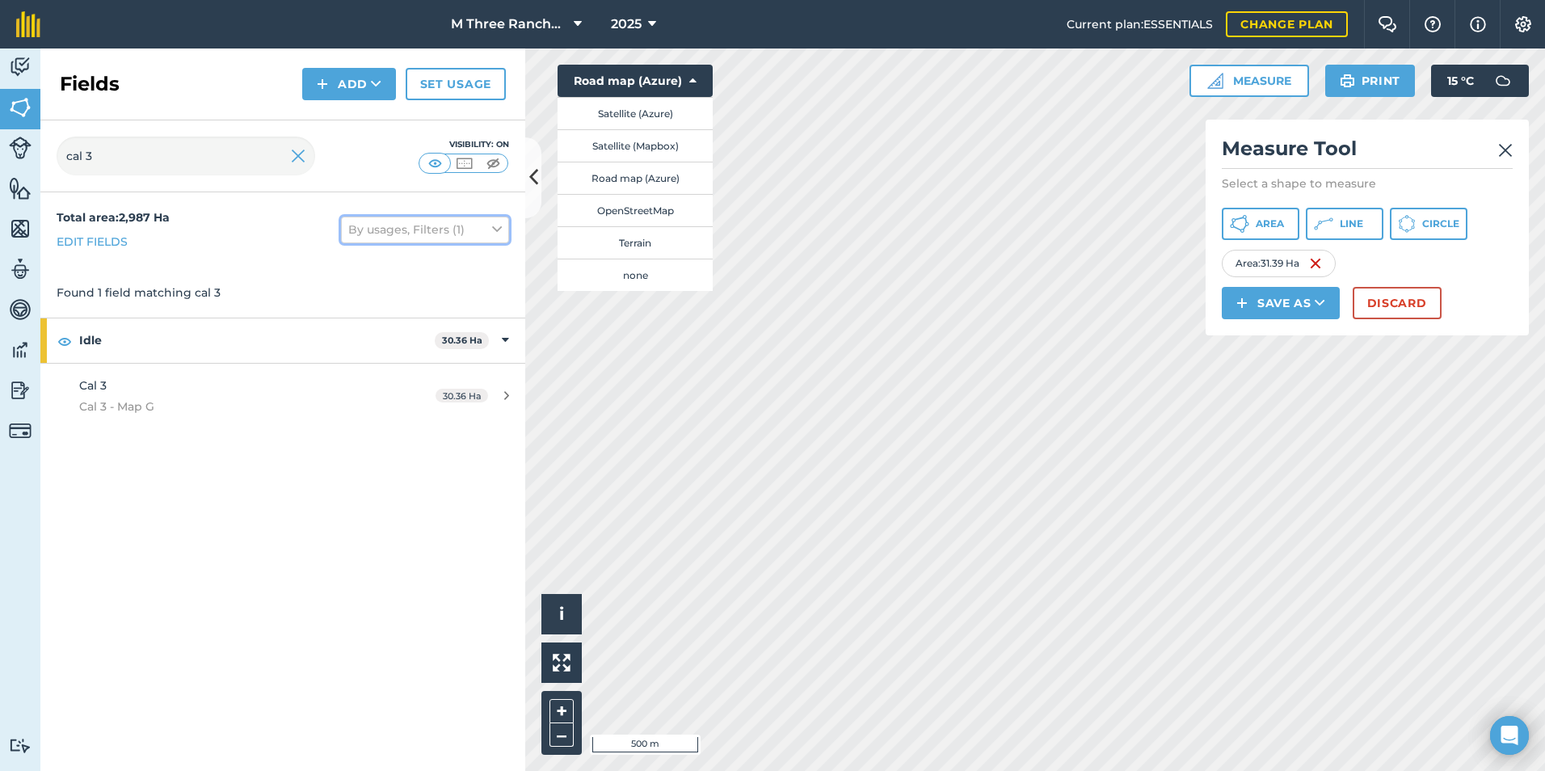
click at [487, 230] on button "By usages, Filters (1)" at bounding box center [425, 230] width 168 height 26
click at [1422, 310] on button "Discard" at bounding box center [1397, 303] width 89 height 32
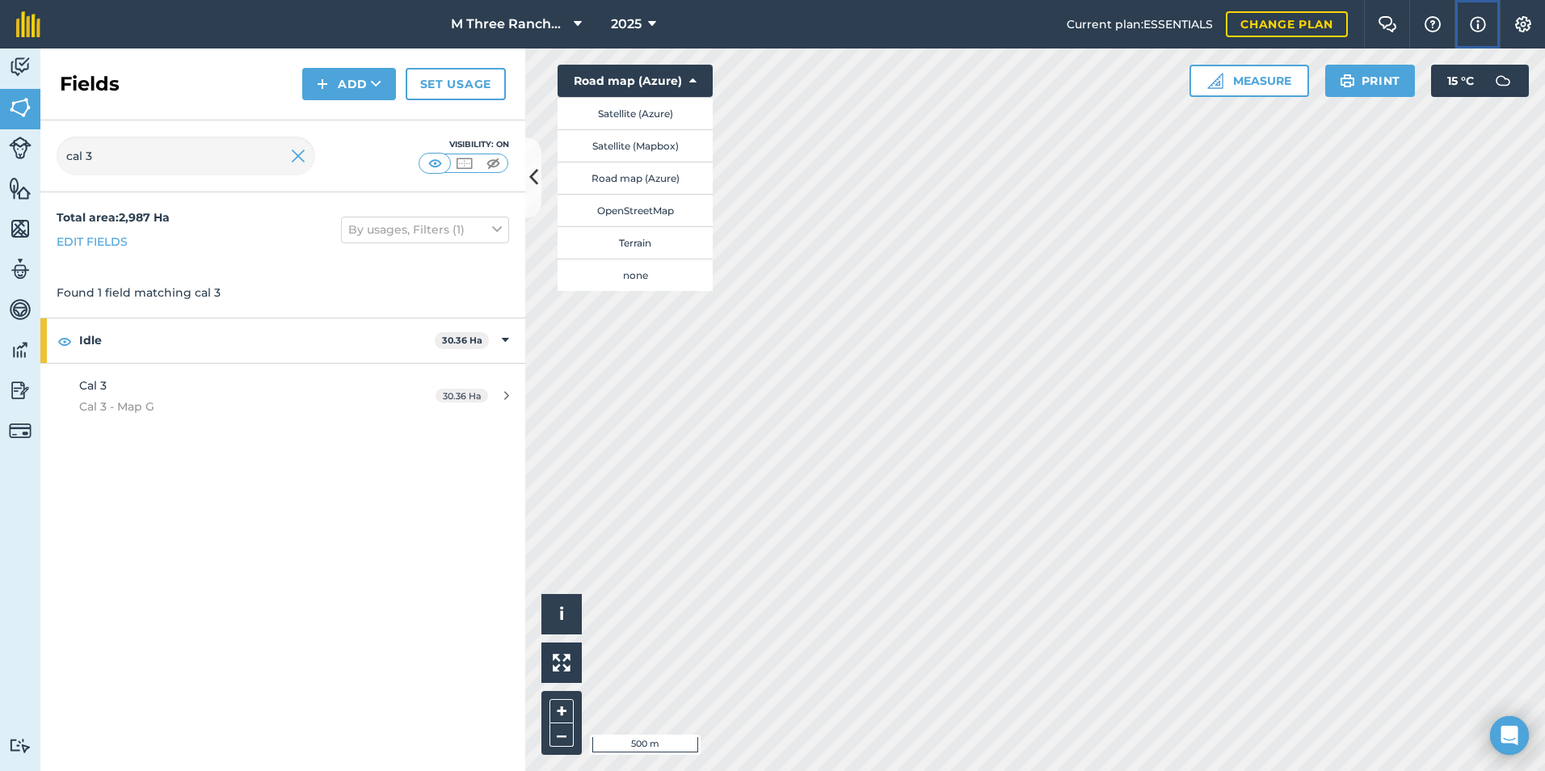
click at [1478, 33] on img at bounding box center [1478, 24] width 16 height 19
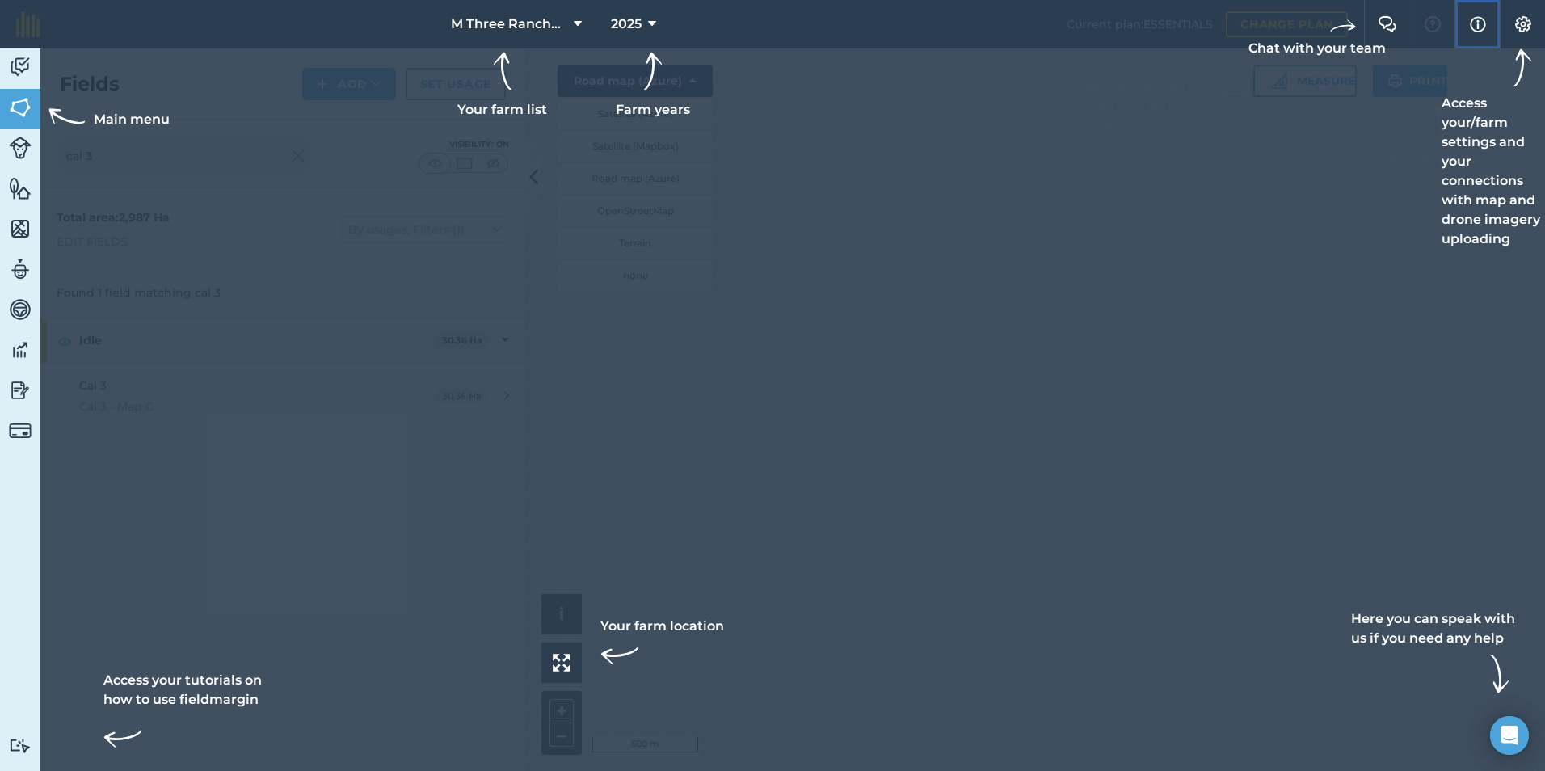
click at [1478, 33] on img at bounding box center [1478, 24] width 16 height 19
click at [1338, 165] on div at bounding box center [772, 385] width 1545 height 771
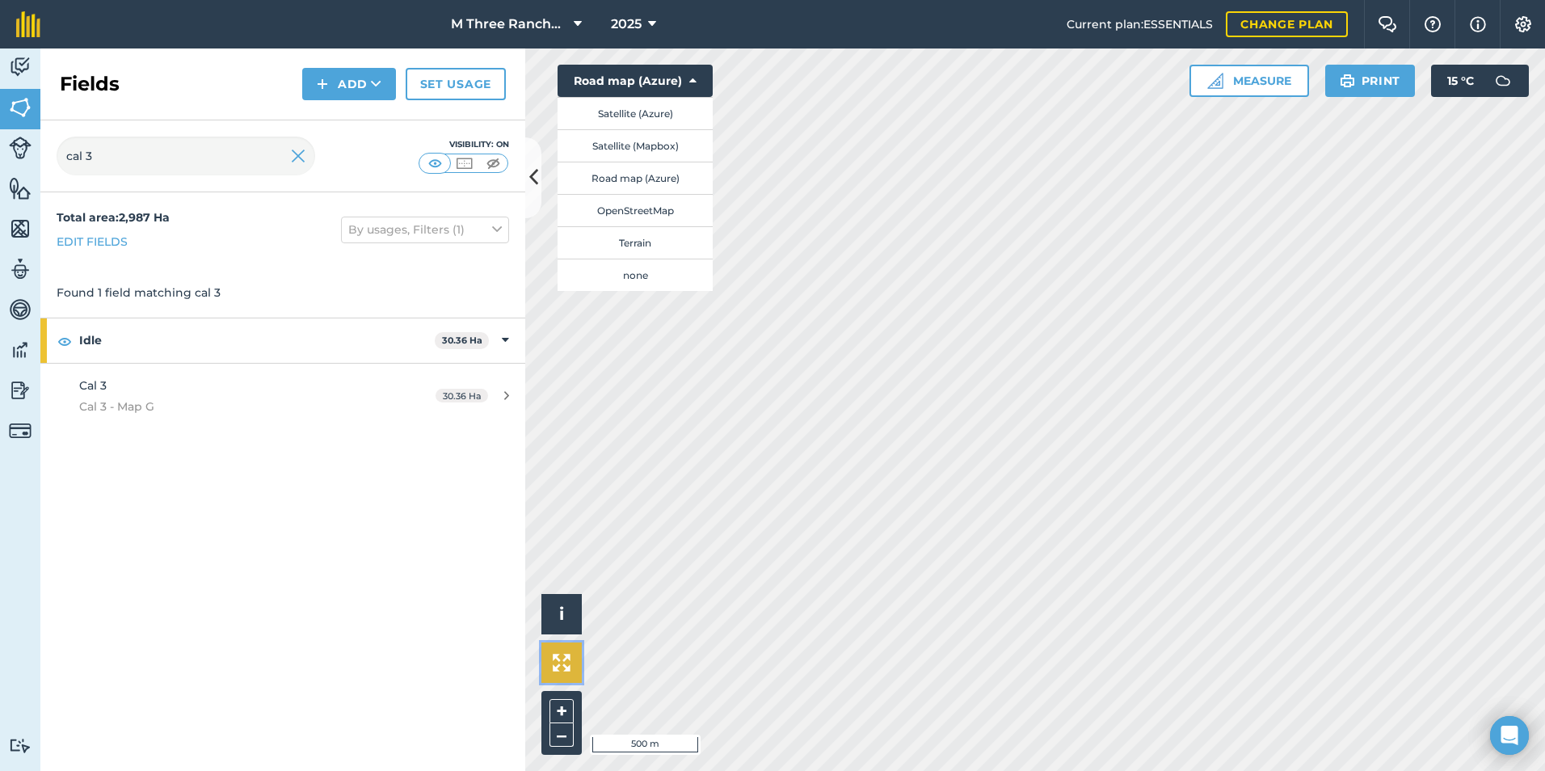
click at [572, 671] on button at bounding box center [561, 663] width 40 height 40
click at [642, 214] on button "OpenStreetMap" at bounding box center [635, 210] width 155 height 32
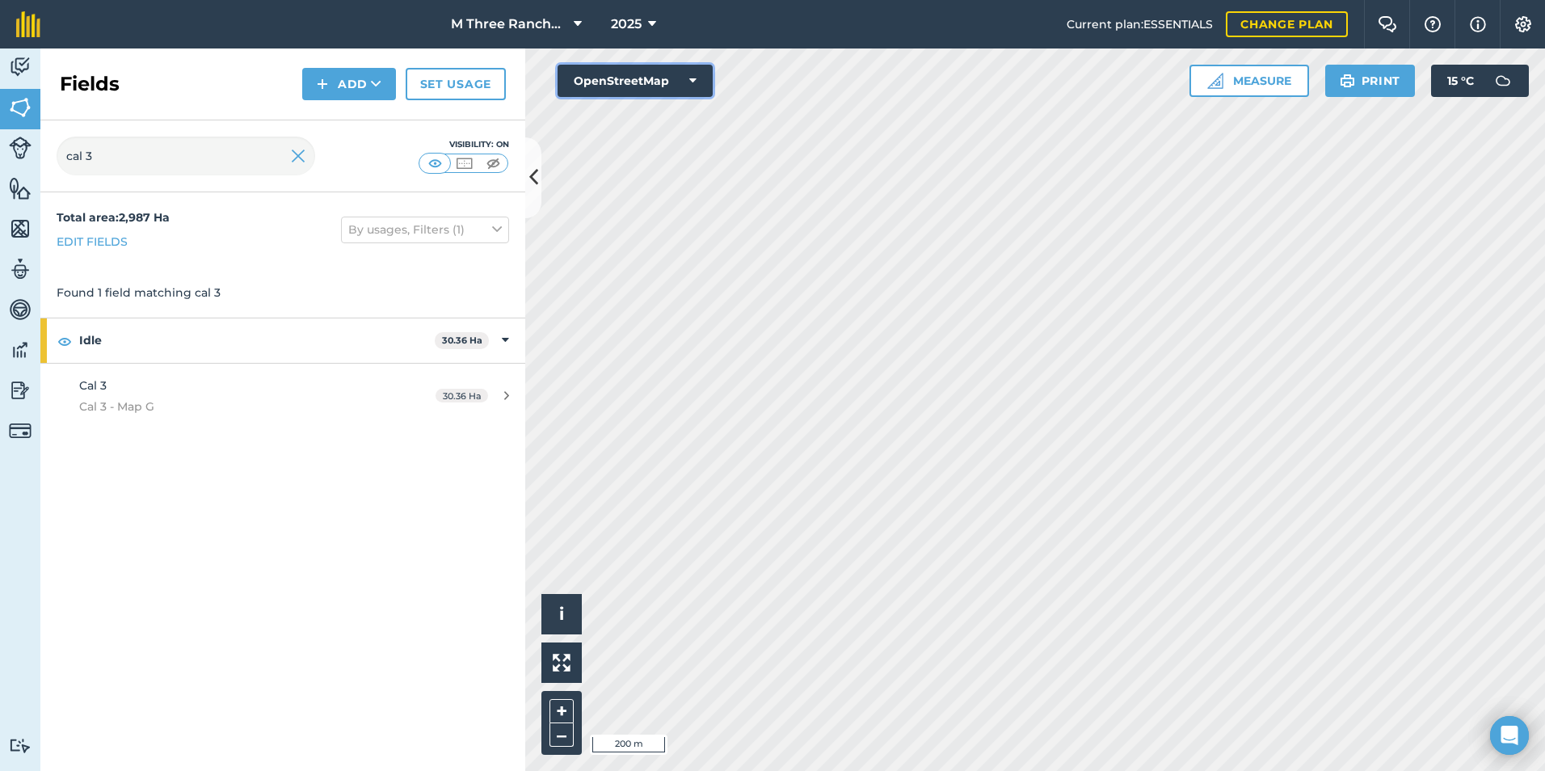
click at [640, 91] on button "OpenStreetMap" at bounding box center [635, 81] width 155 height 32
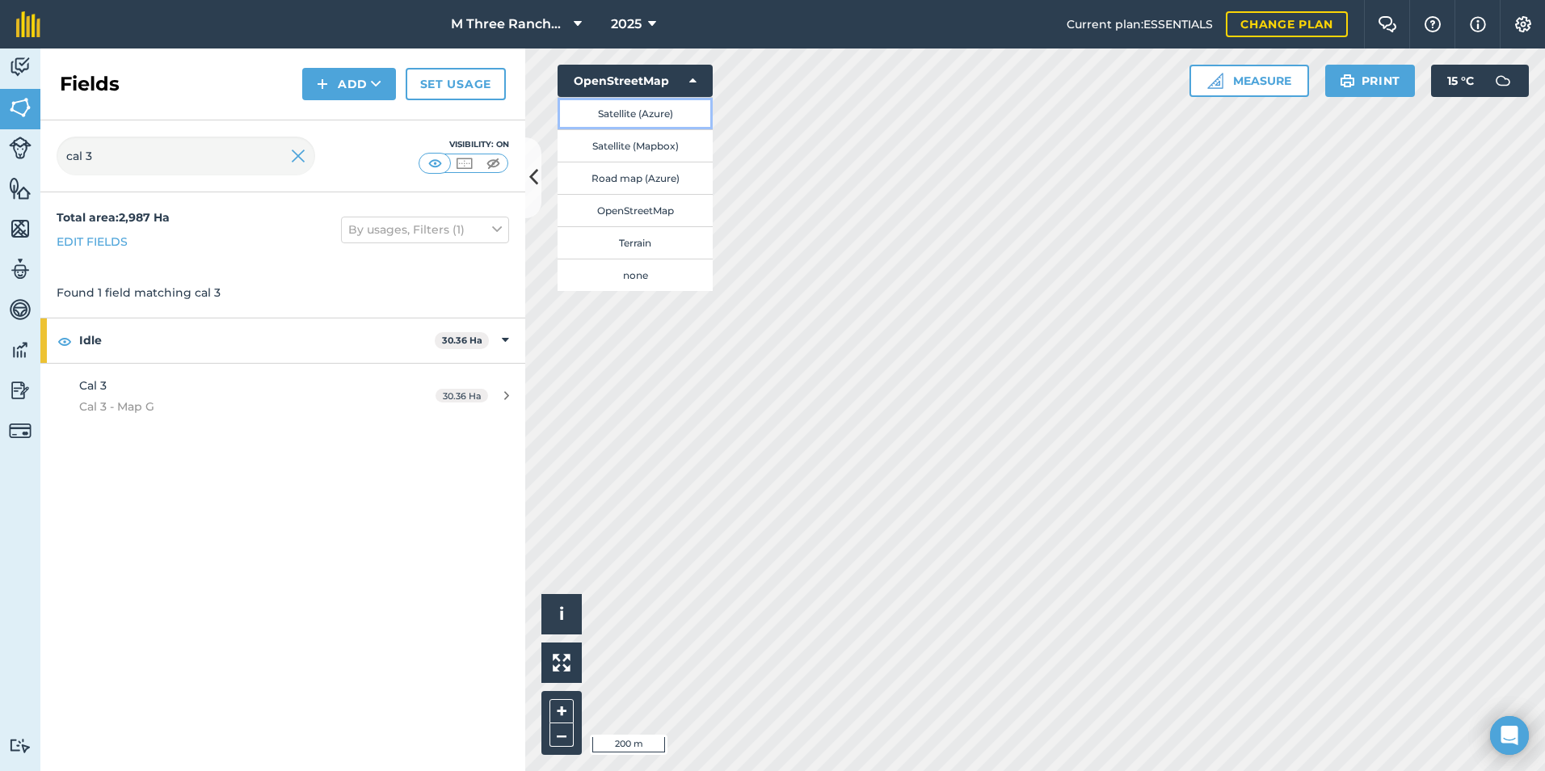
click at [627, 127] on button "Satellite (Azure)" at bounding box center [635, 113] width 155 height 32
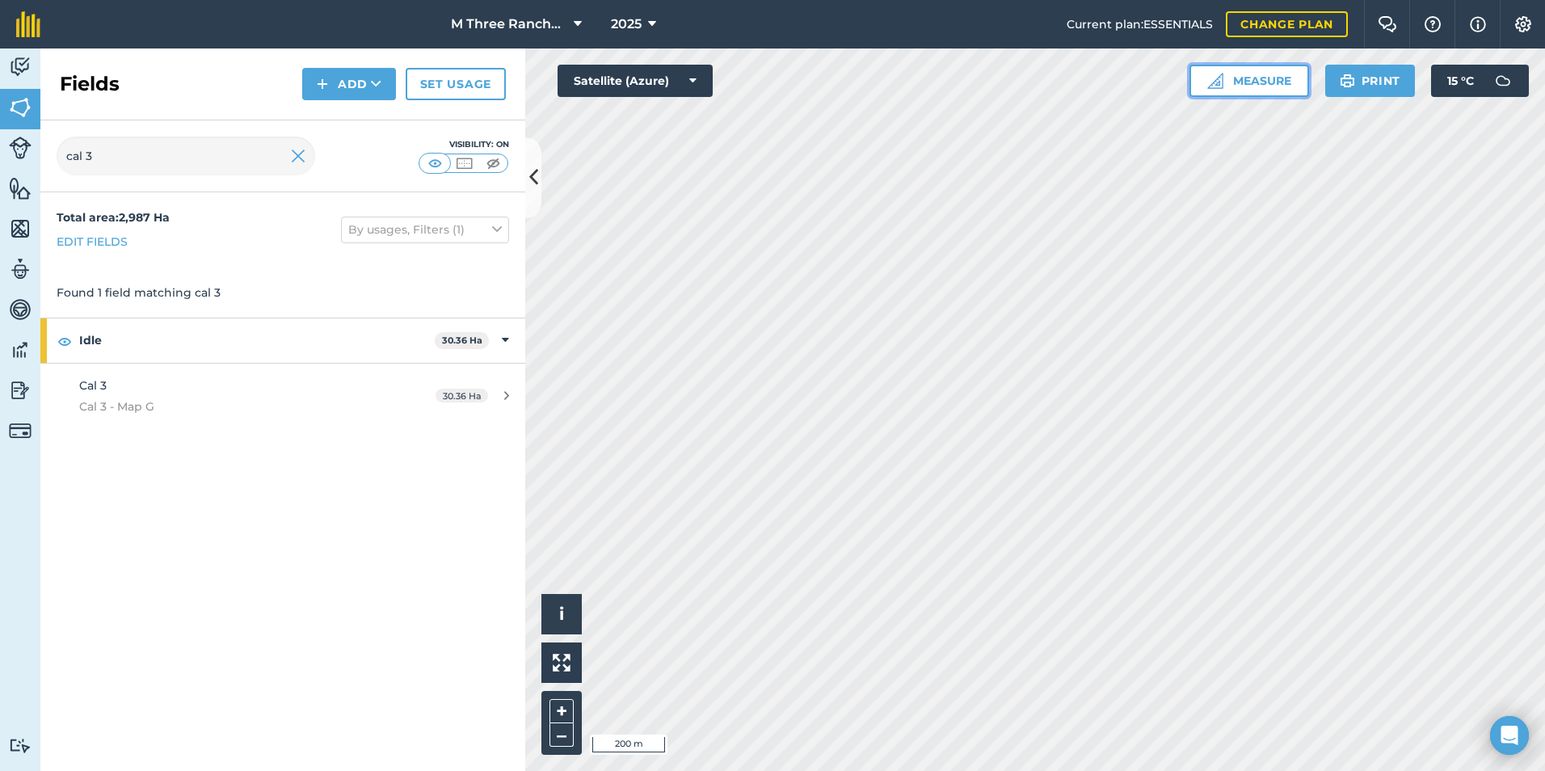
click at [1235, 82] on button "Measure" at bounding box center [1250, 81] width 120 height 32
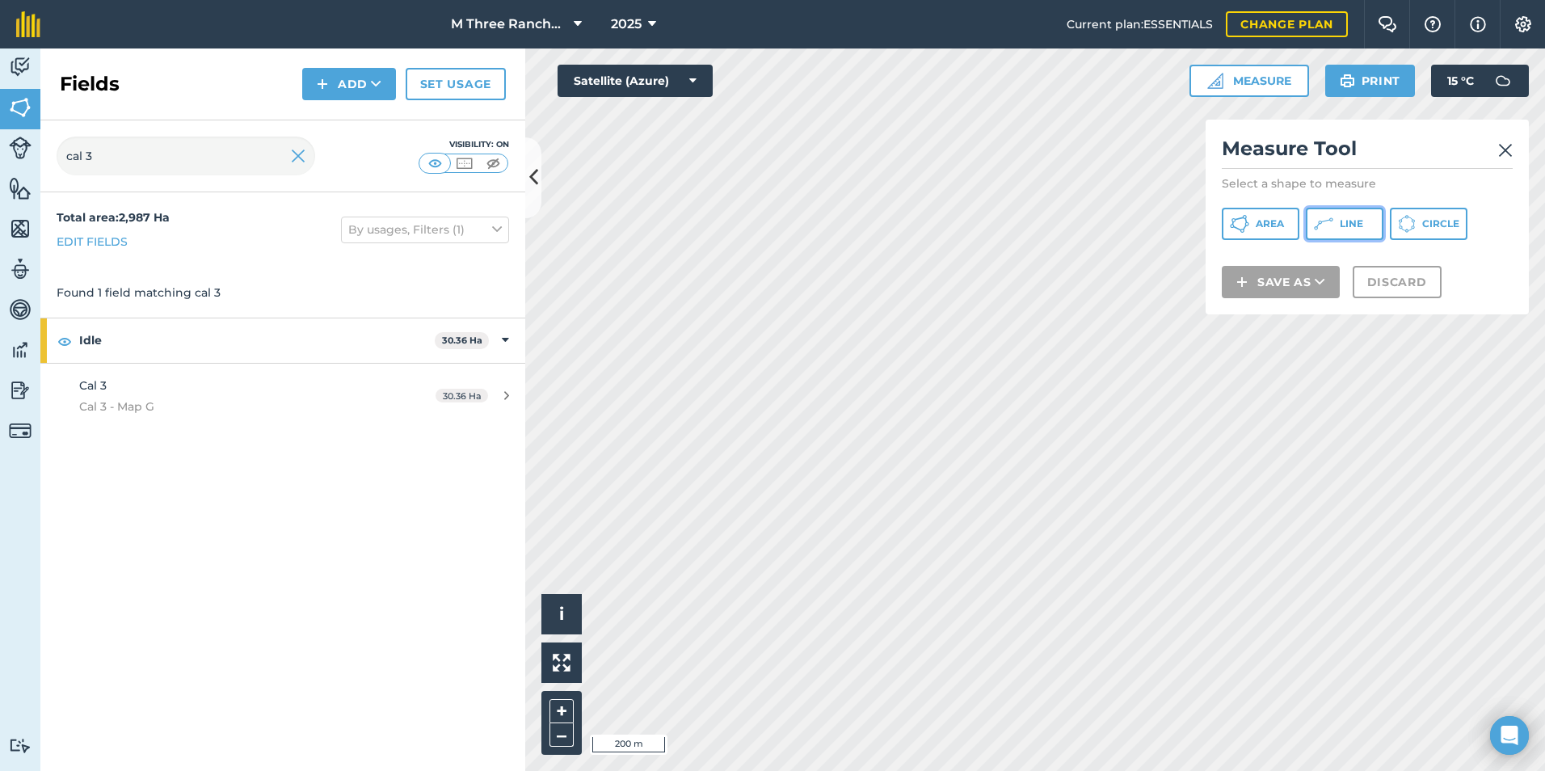
click at [1316, 225] on icon at bounding box center [1323, 223] width 19 height 19
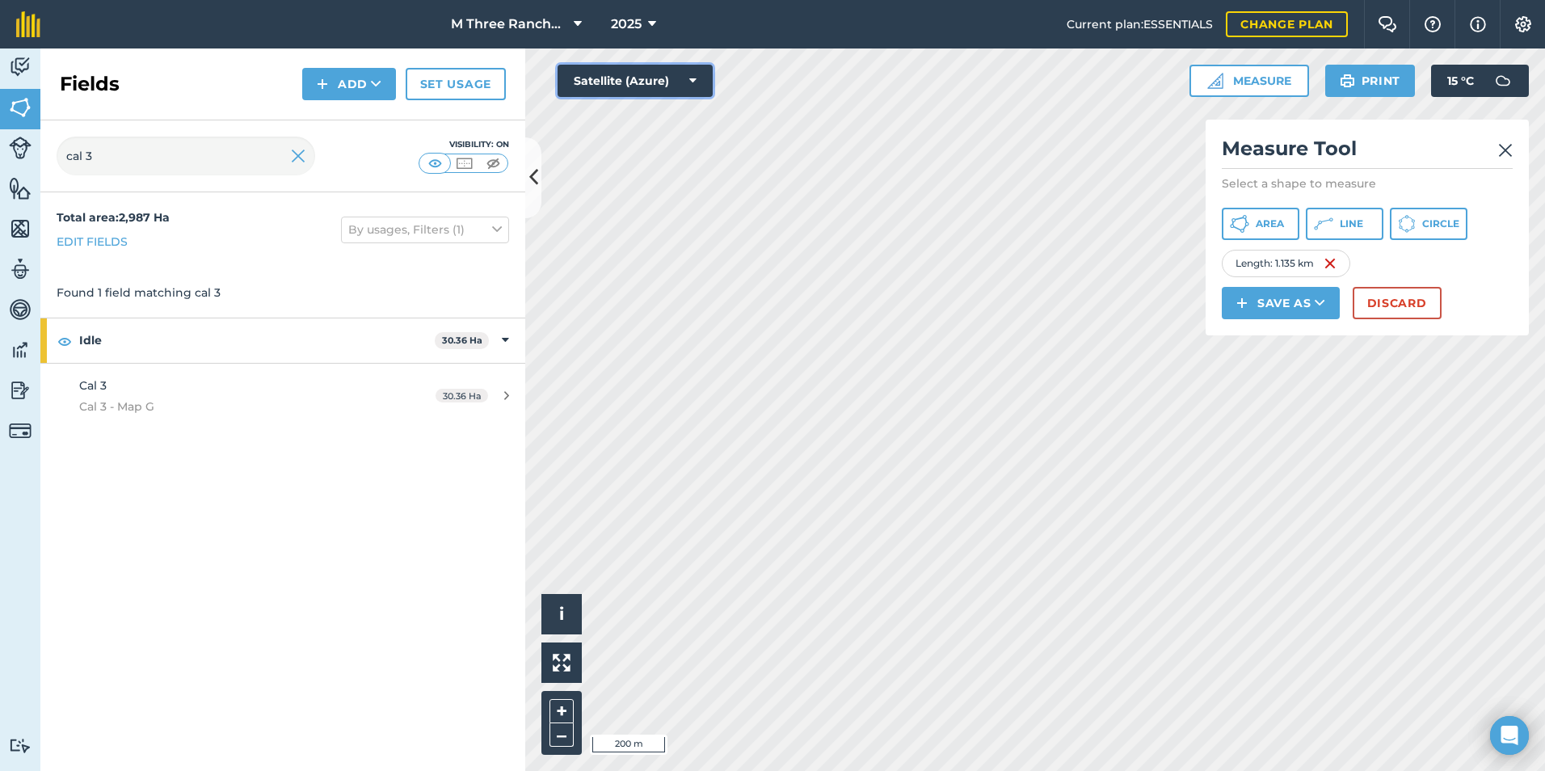
click at [673, 77] on button "Satellite (Azure)" at bounding box center [635, 81] width 155 height 32
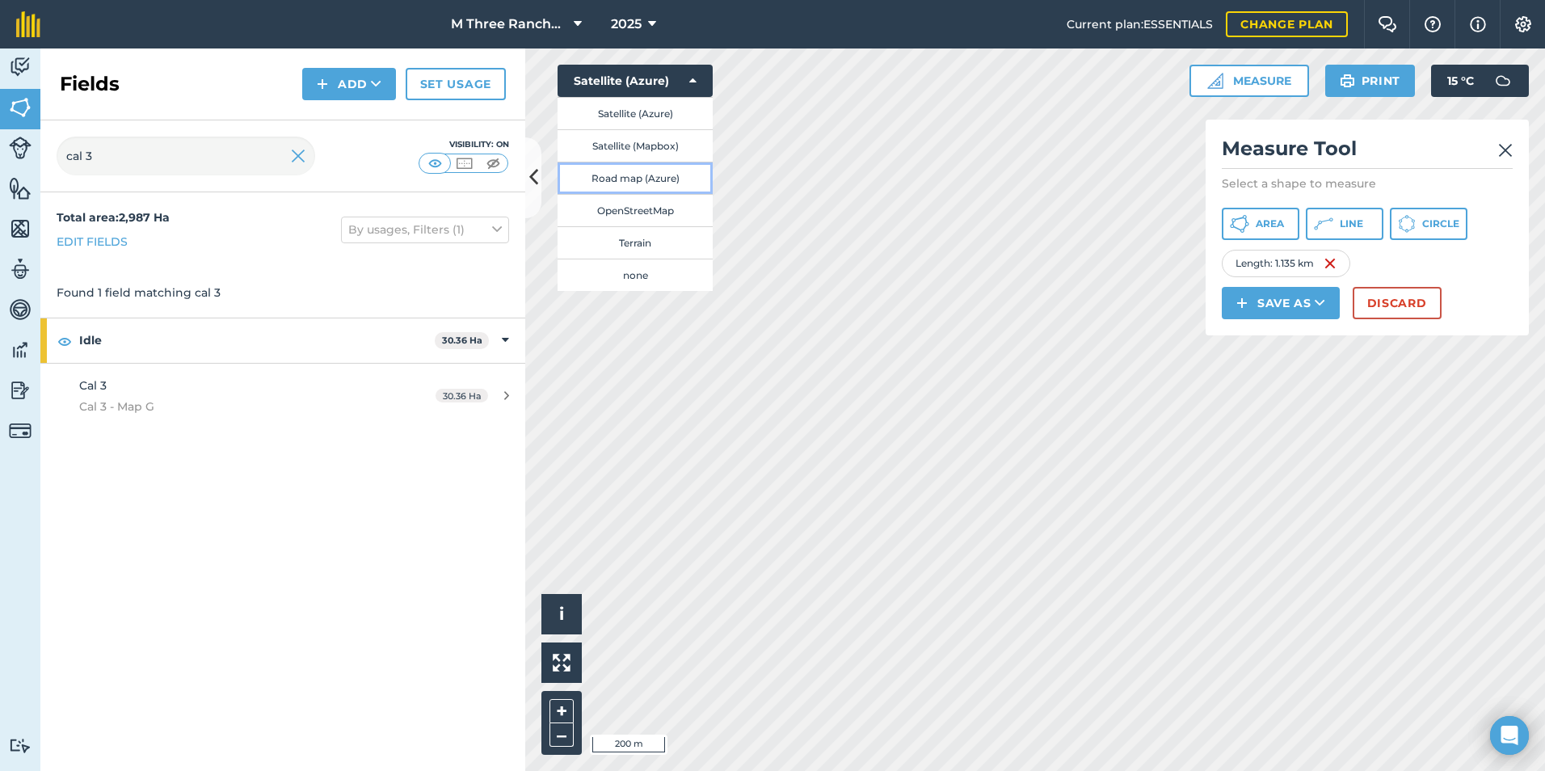
click at [634, 178] on button "Road map (Azure)" at bounding box center [635, 178] width 155 height 32
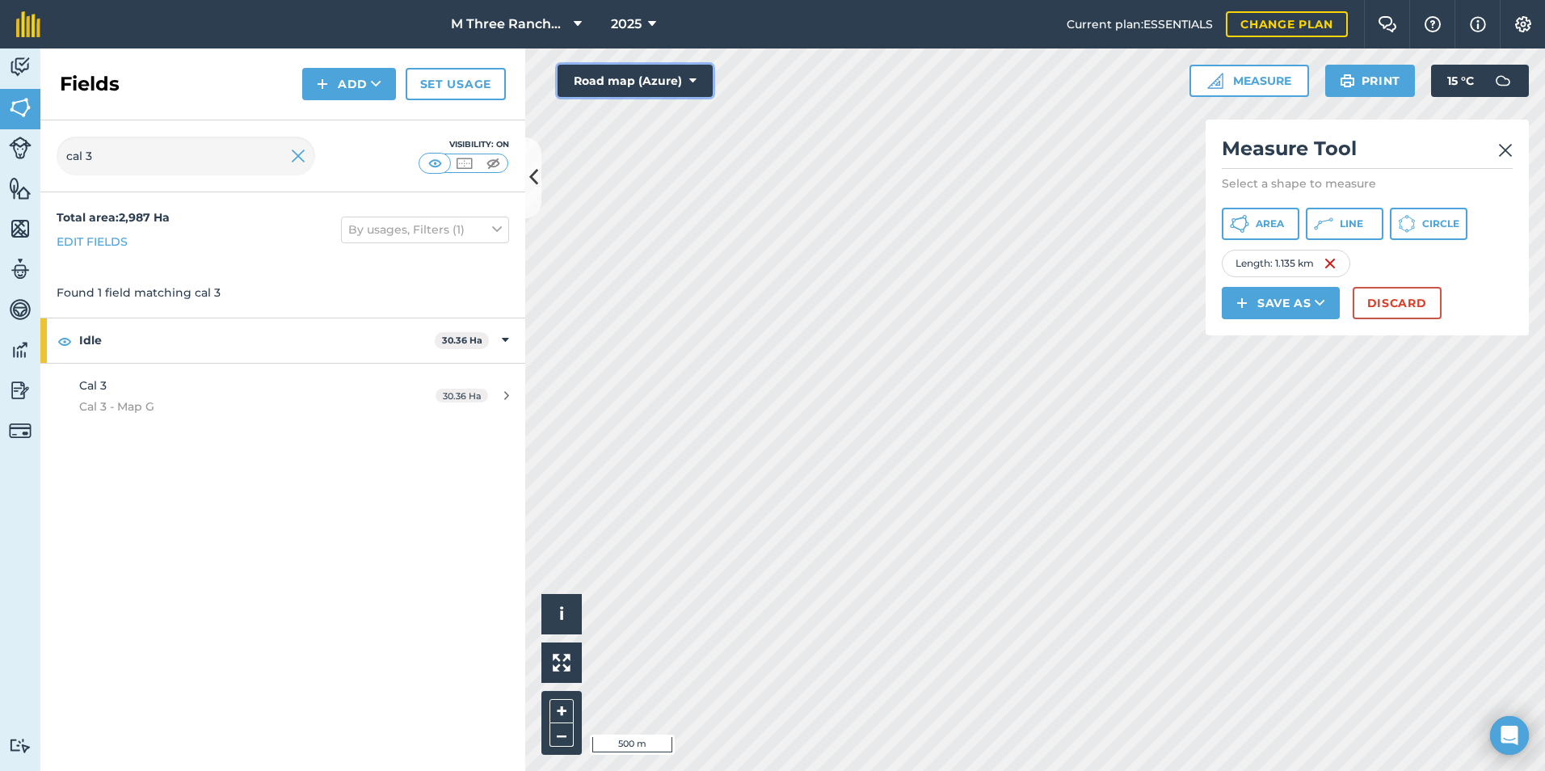
click at [685, 91] on button "Road map (Azure)" at bounding box center [635, 81] width 155 height 32
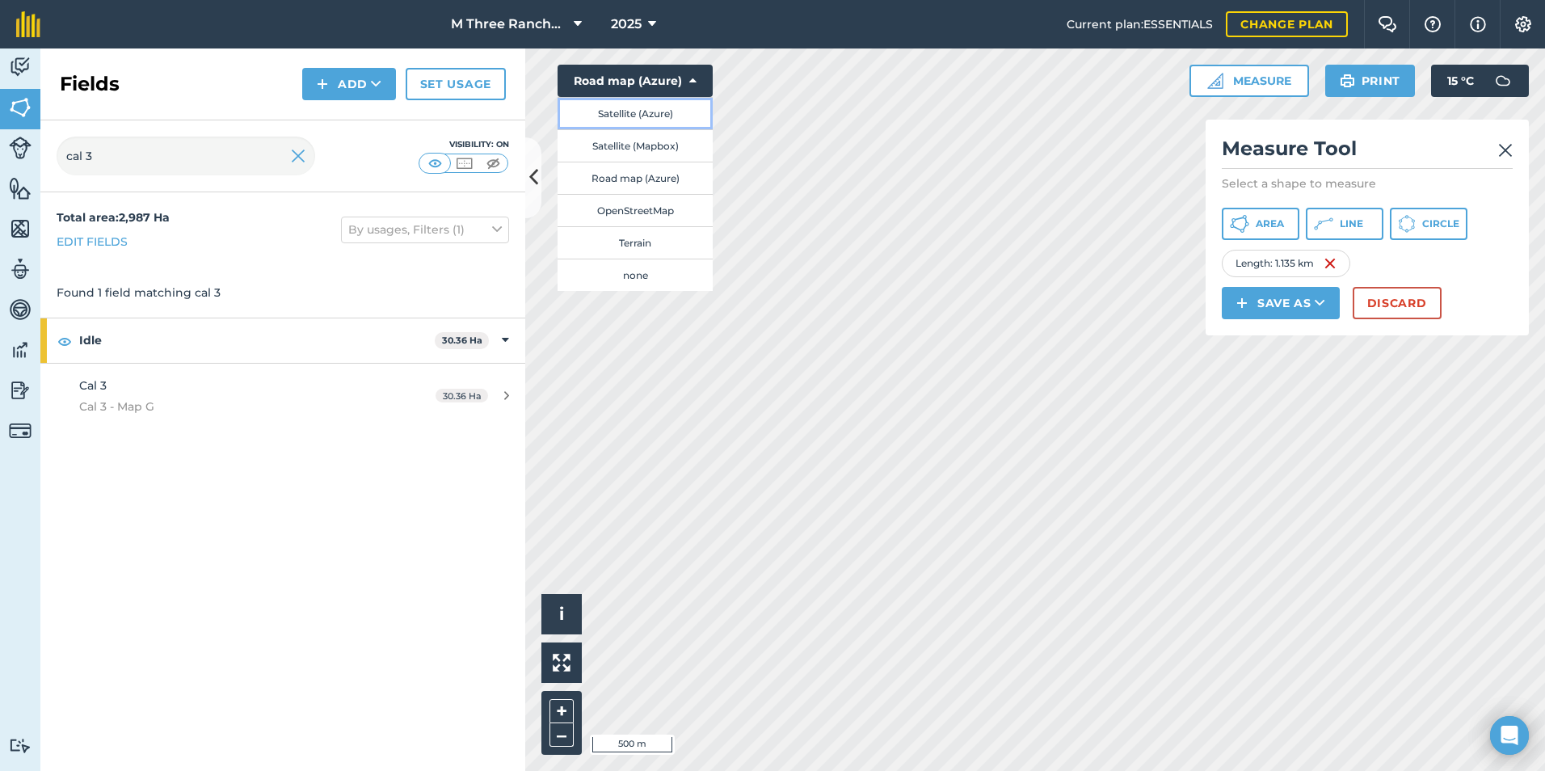
click at [660, 120] on button "Satellite (Azure)" at bounding box center [635, 113] width 155 height 32
